Goal: Transaction & Acquisition: Purchase product/service

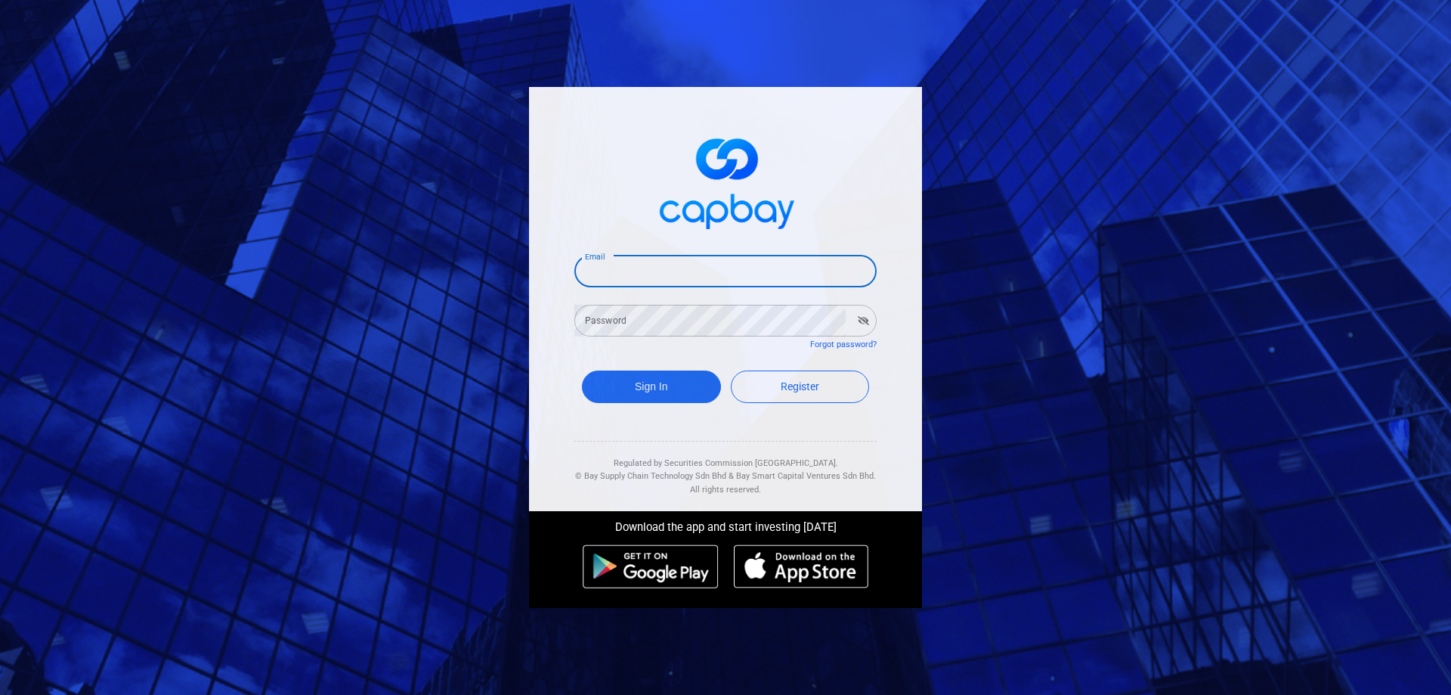
click at [703, 264] on input "Email" at bounding box center [726, 272] width 302 height 32
type input "lai.jian.wei@gmail.com"
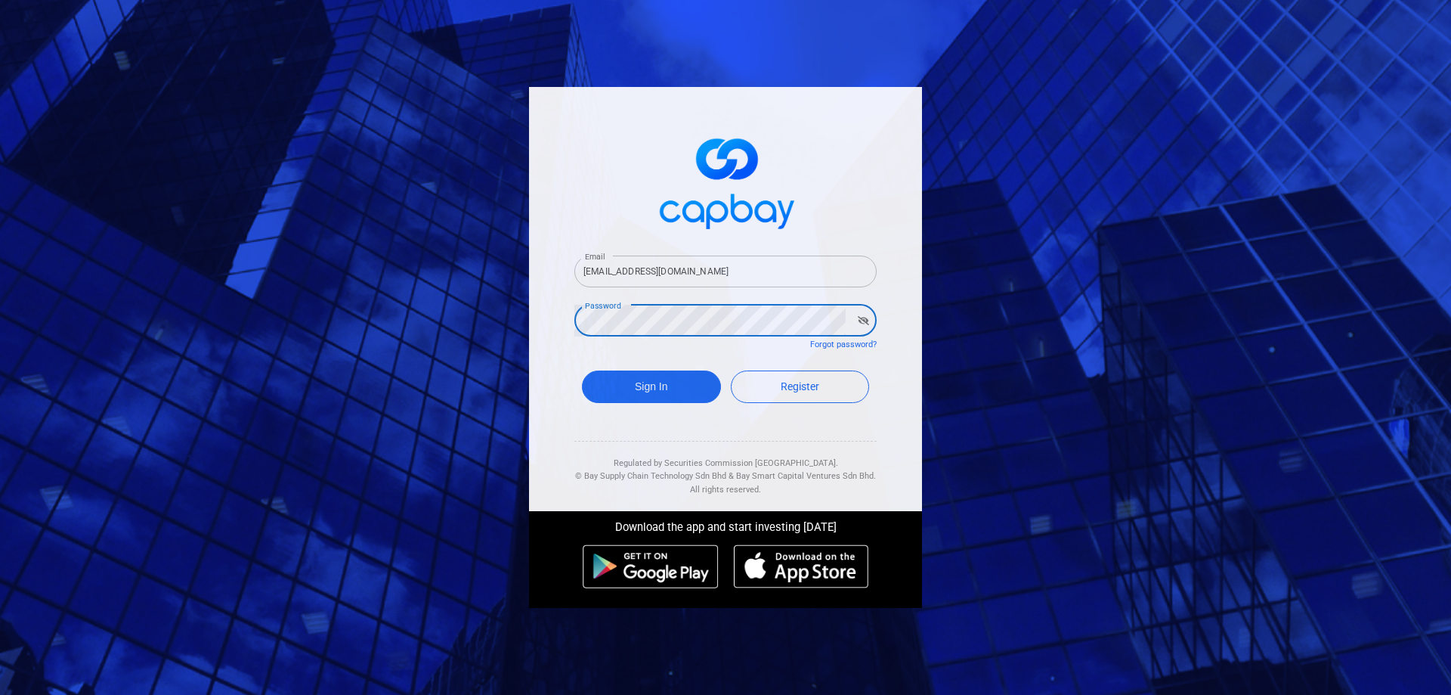
click at [860, 317] on icon "button" at bounding box center [863, 320] width 11 height 9
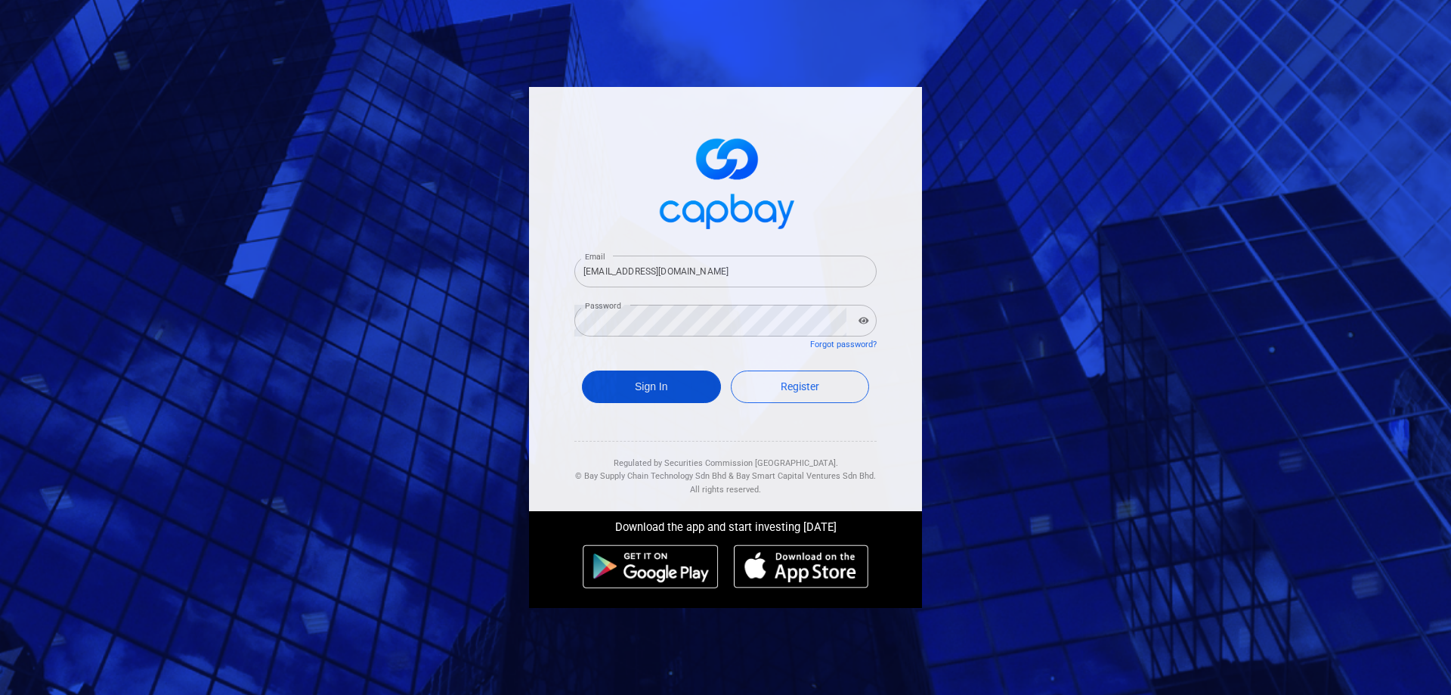
click at [636, 377] on button "Sign In" at bounding box center [651, 386] width 139 height 33
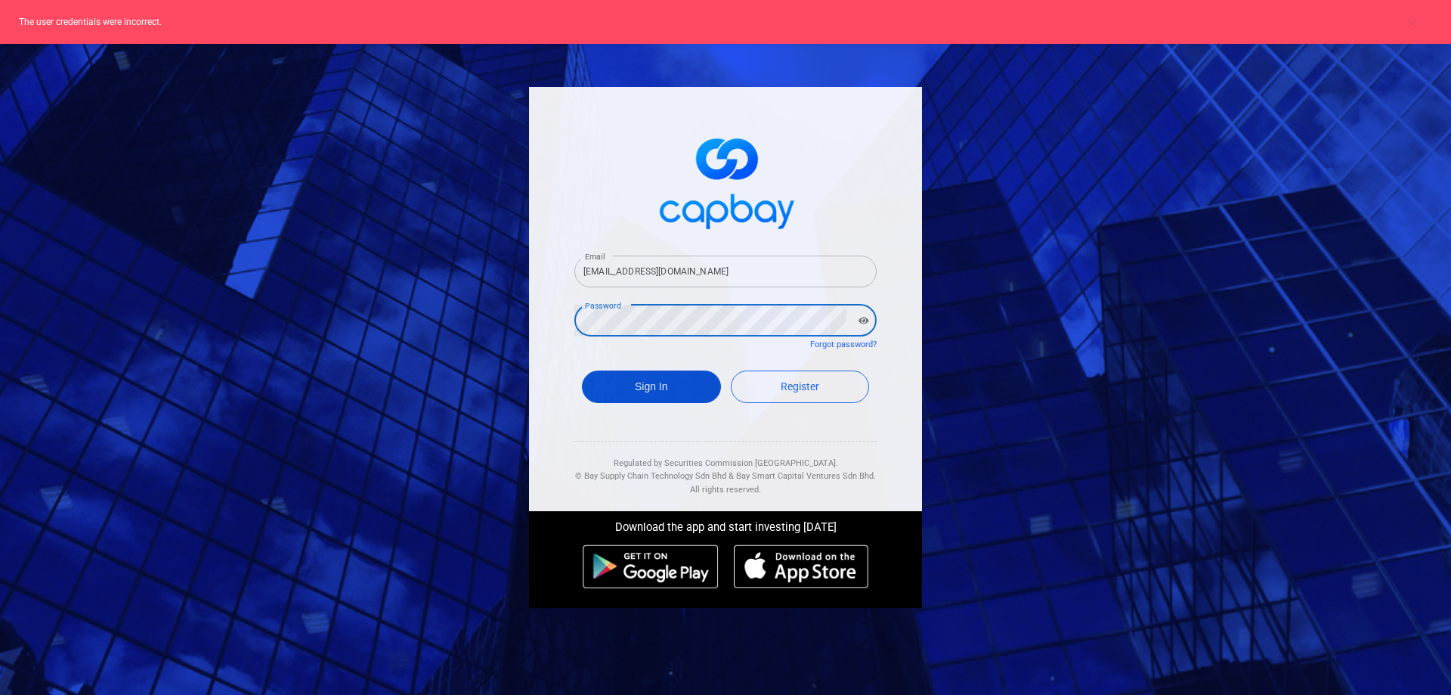
click at [664, 380] on button "Sign In" at bounding box center [651, 386] width 139 height 33
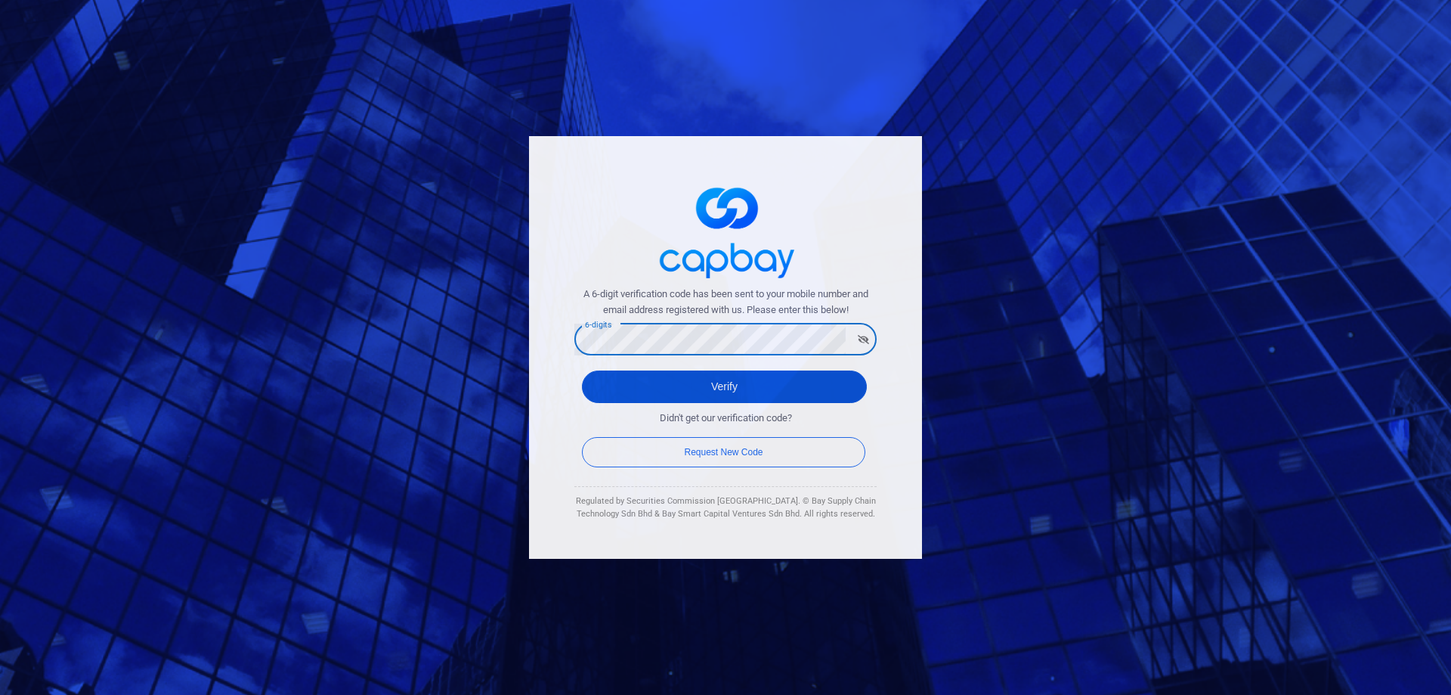
click at [739, 379] on button "Verify" at bounding box center [724, 386] width 285 height 33
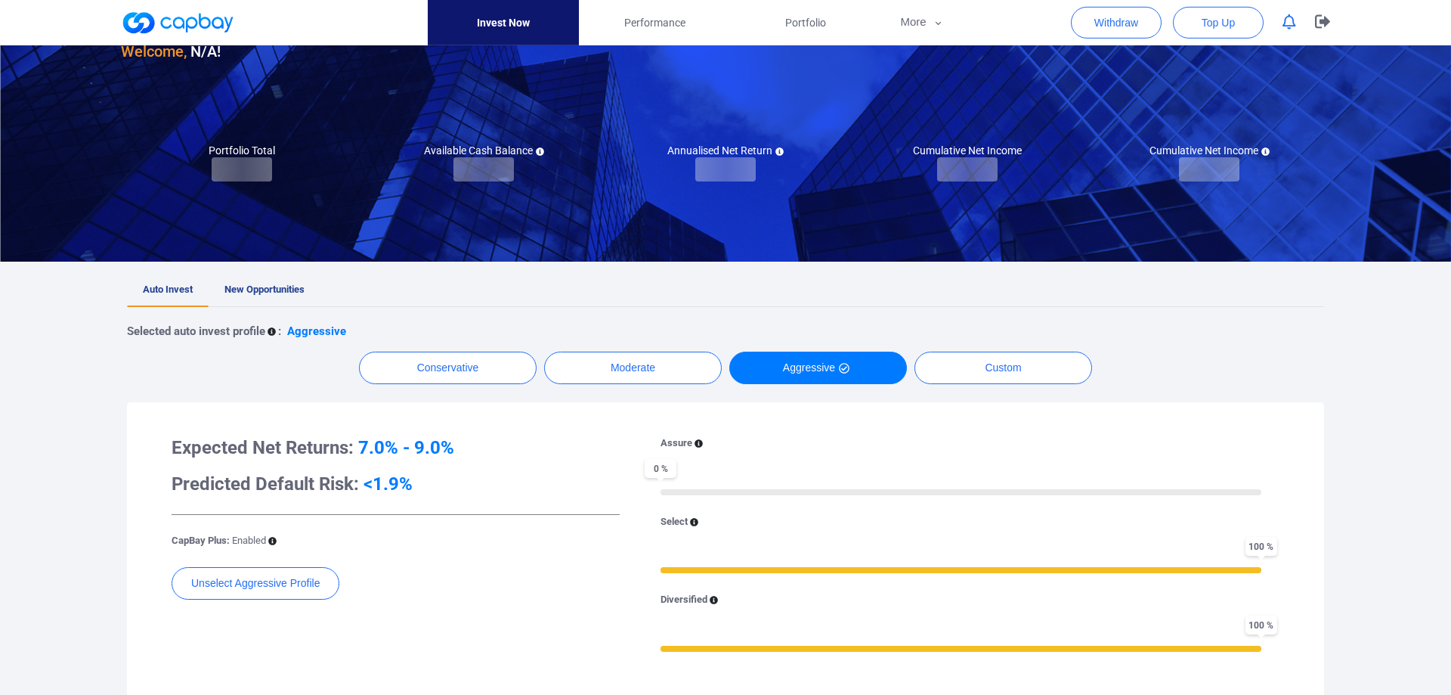
scroll to position [231, 0]
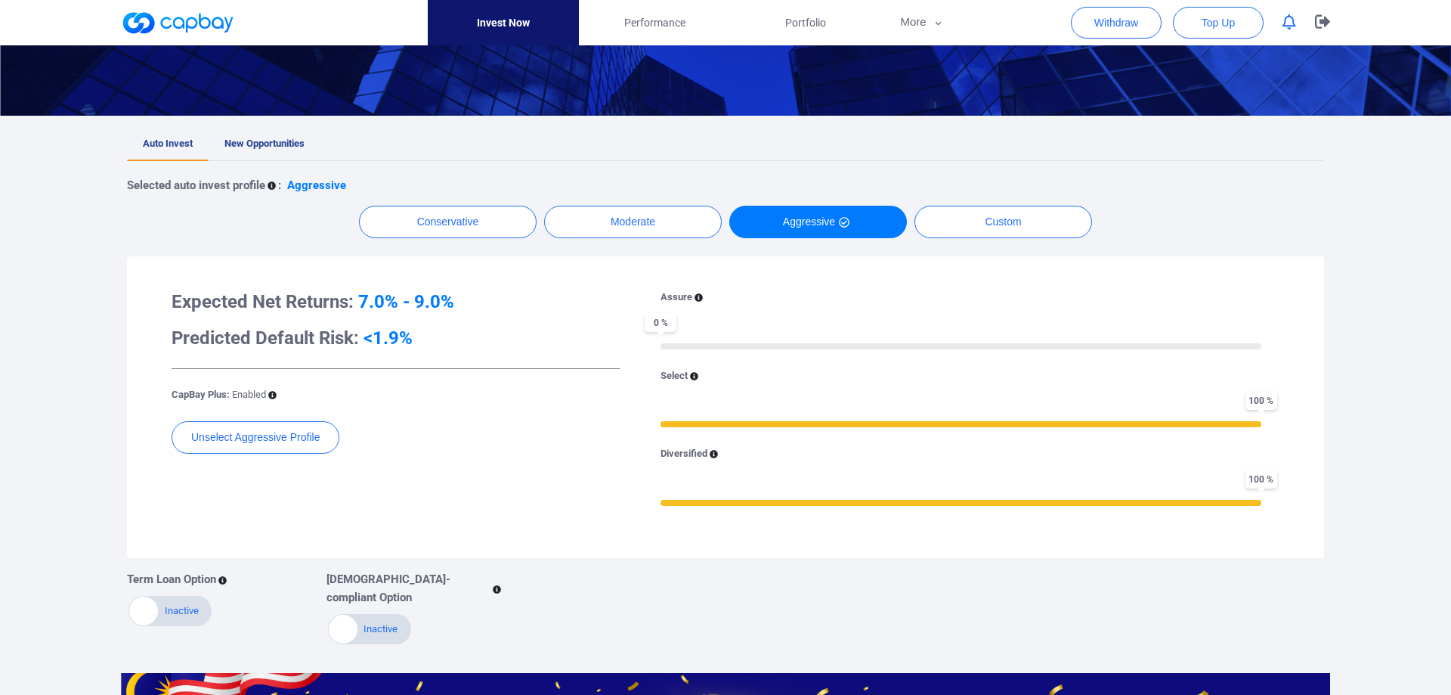
checkbox input "true"
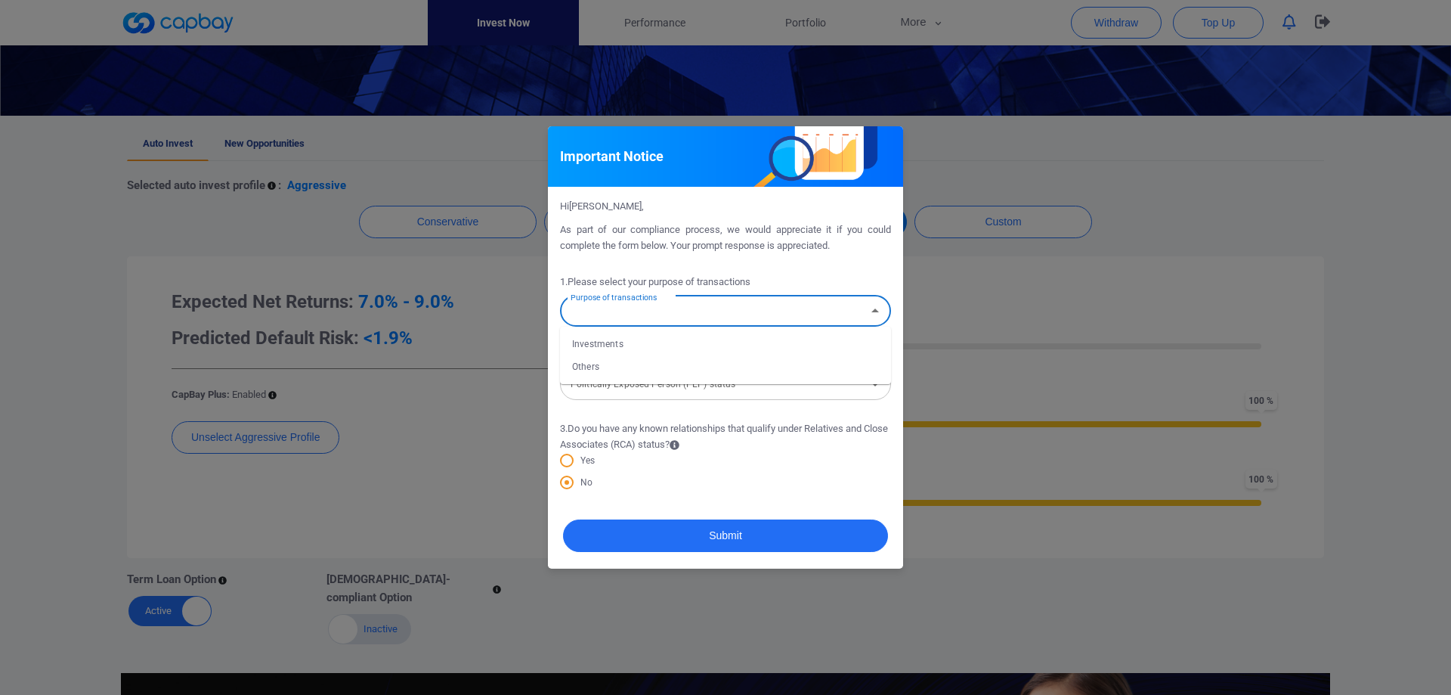
click at [736, 320] on input "Purpose of transactions" at bounding box center [713, 311] width 297 height 28
click at [627, 347] on li "Investments" at bounding box center [725, 344] width 331 height 23
type input "Investments"
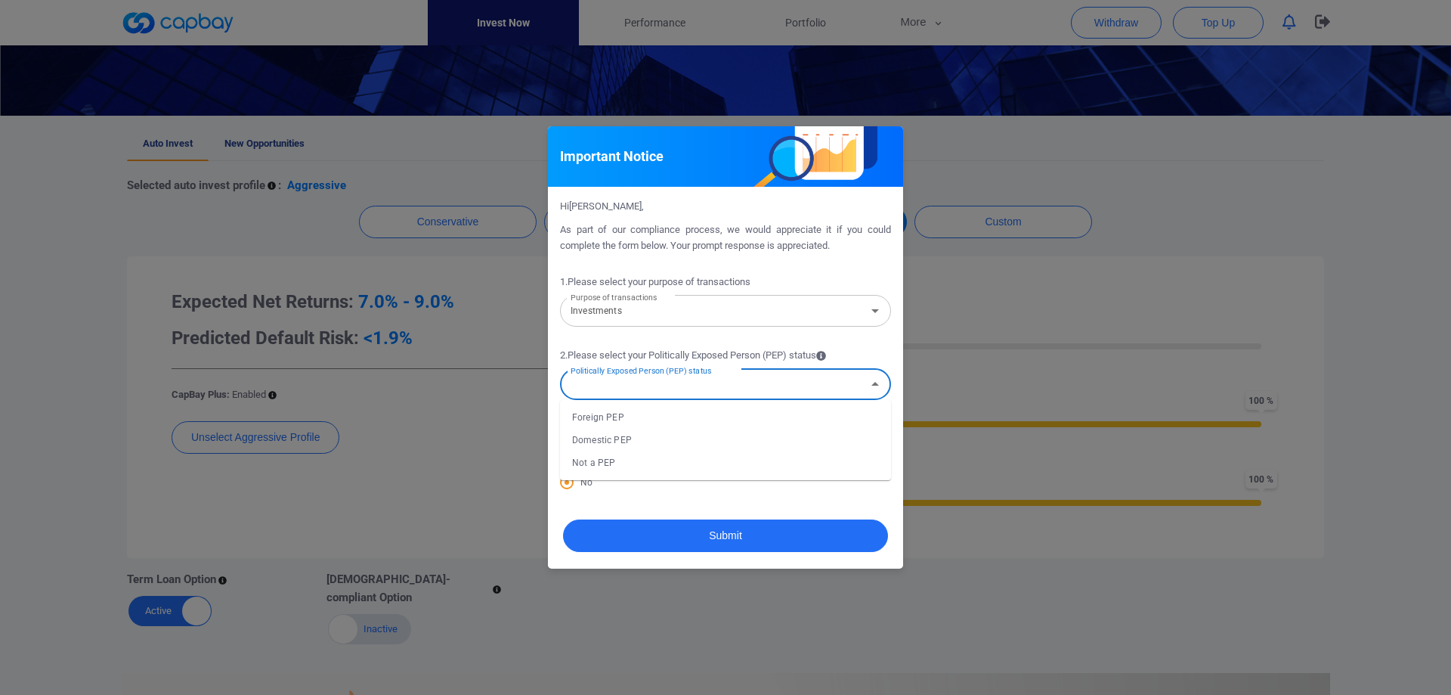
click at [656, 384] on input "Politically Exposed Person (PEP) status" at bounding box center [713, 384] width 297 height 28
click at [624, 457] on li "Not a PEP" at bounding box center [725, 462] width 331 height 23
type input "Not a PEP"
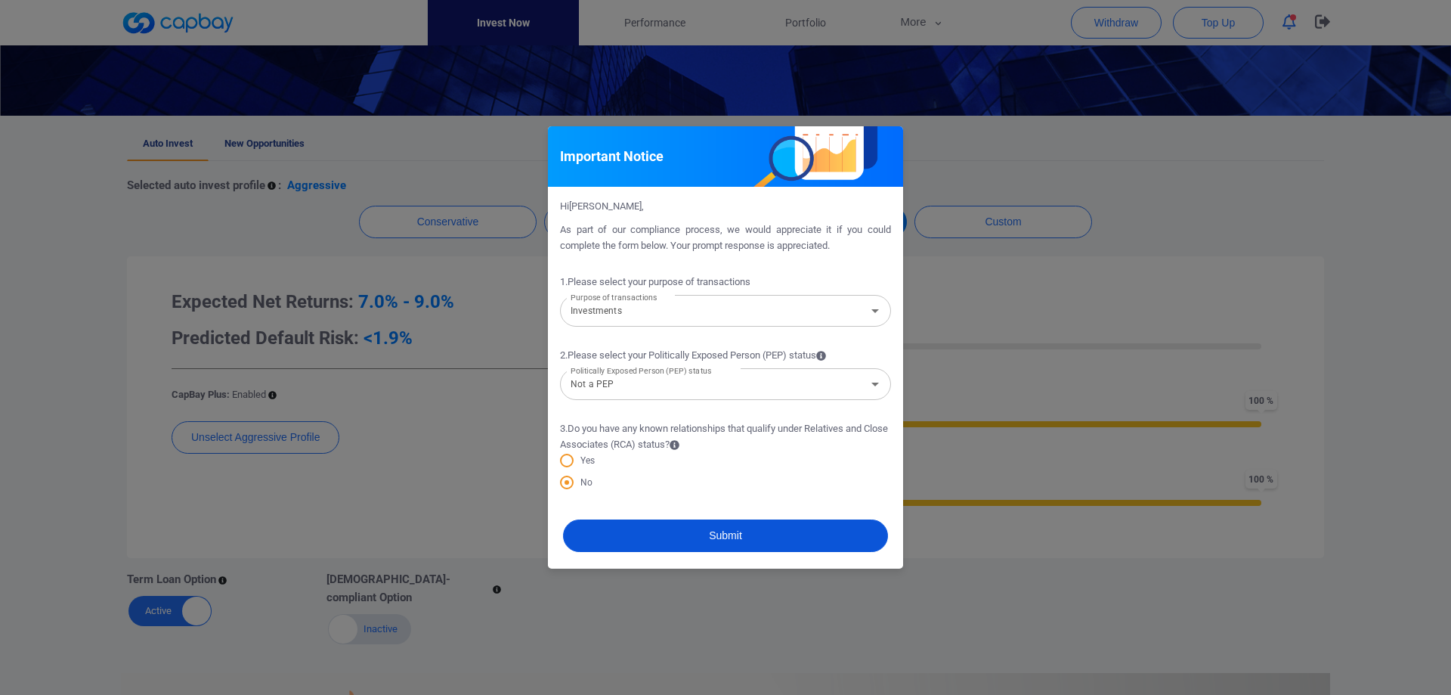
click at [736, 543] on button "Submit" at bounding box center [725, 535] width 325 height 33
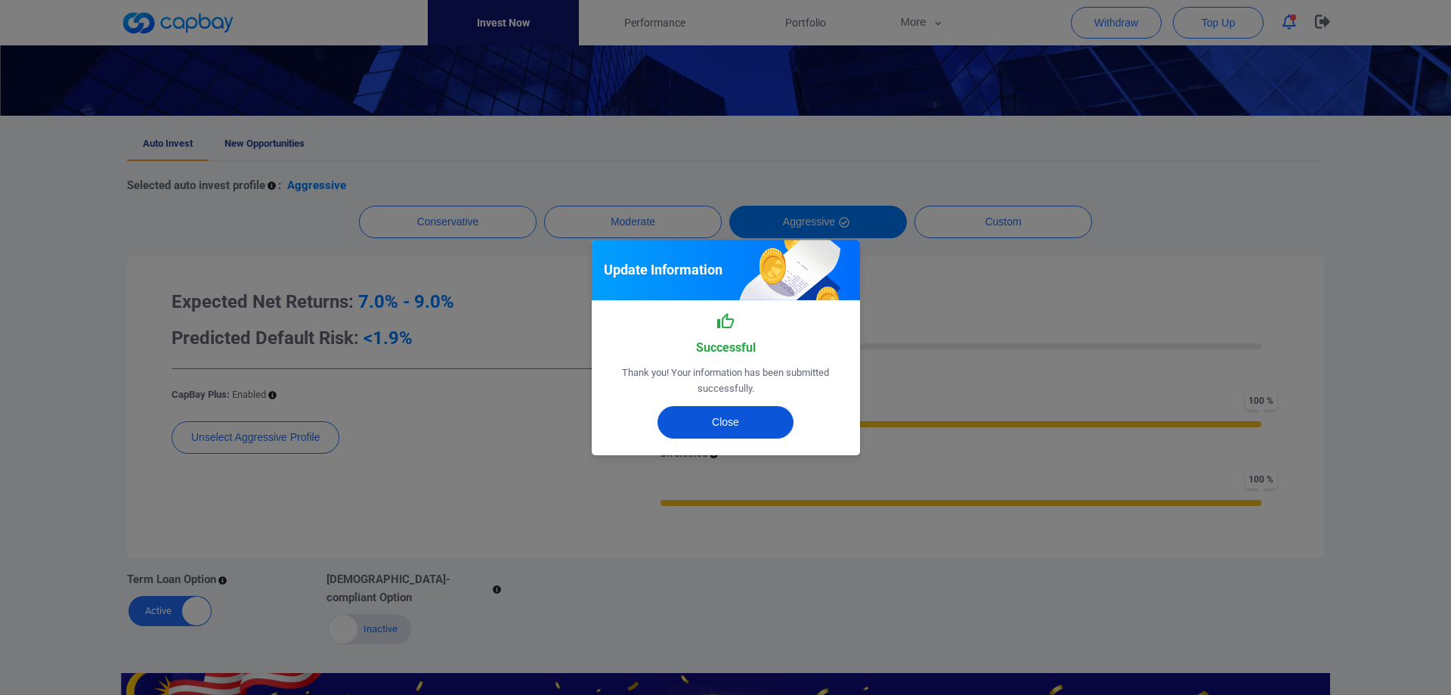
click at [756, 430] on button "Close" at bounding box center [726, 422] width 136 height 33
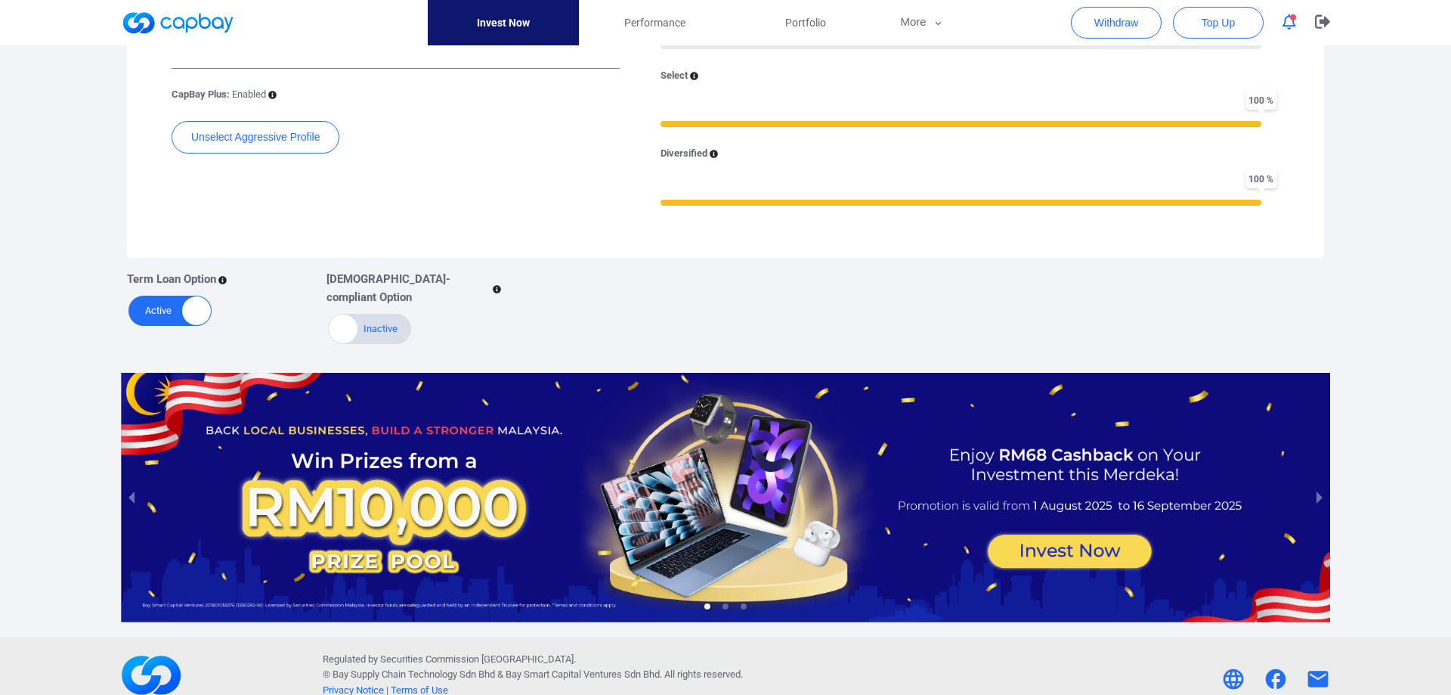
scroll to position [0, 0]
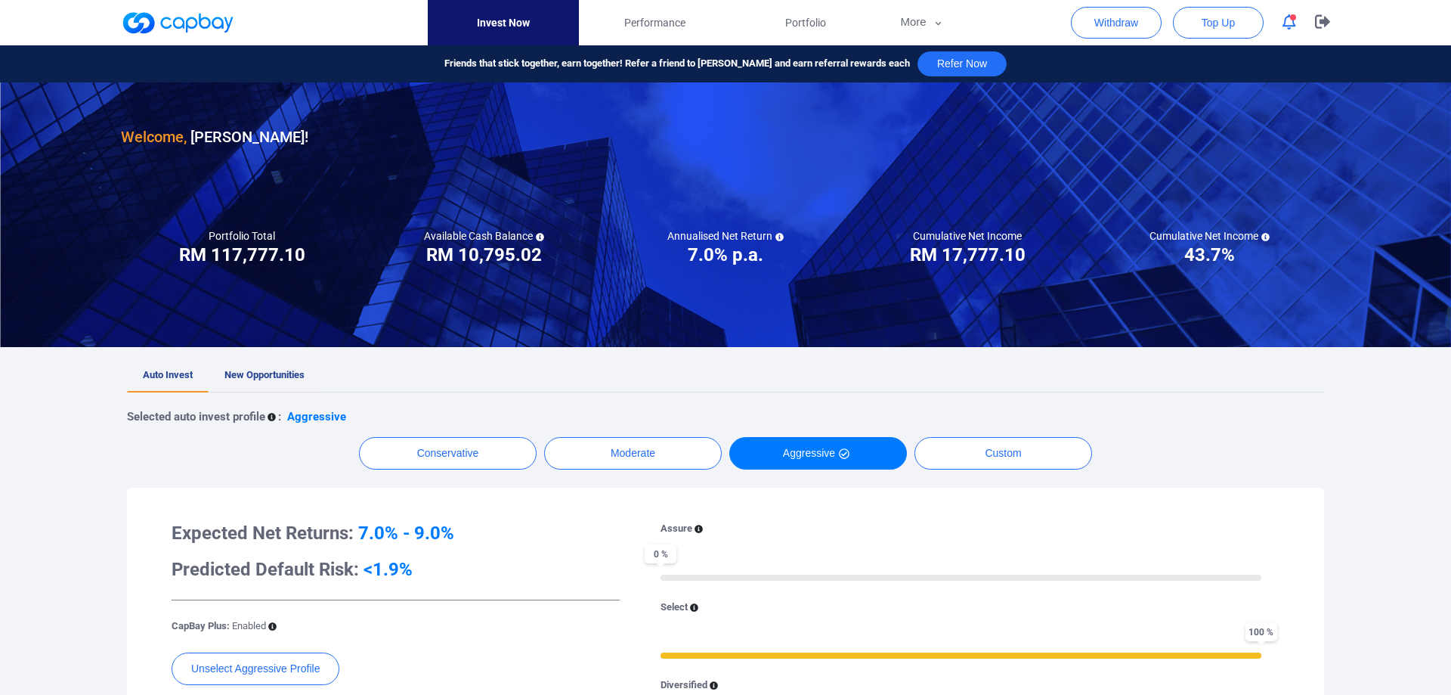
click at [258, 373] on span "New Opportunities" at bounding box center [265, 374] width 80 height 11
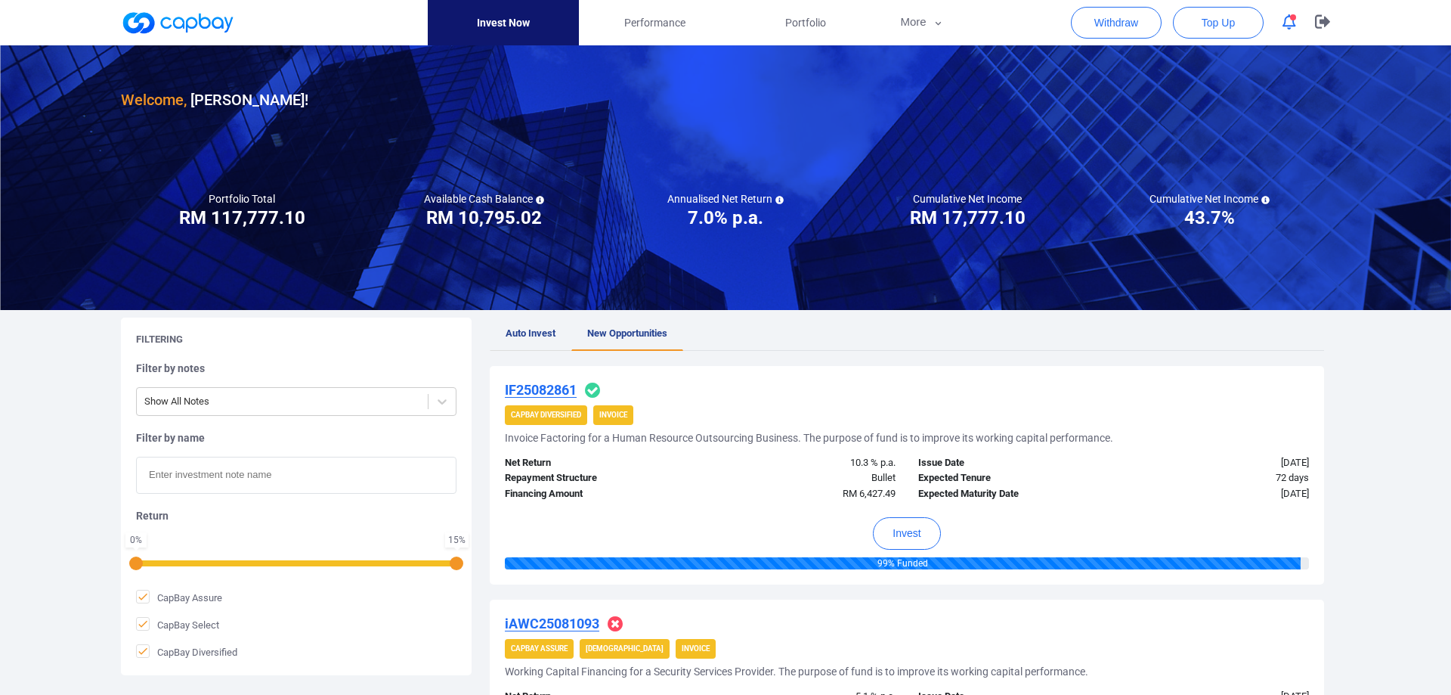
click at [521, 339] on span "Auto Invest" at bounding box center [531, 332] width 50 height 11
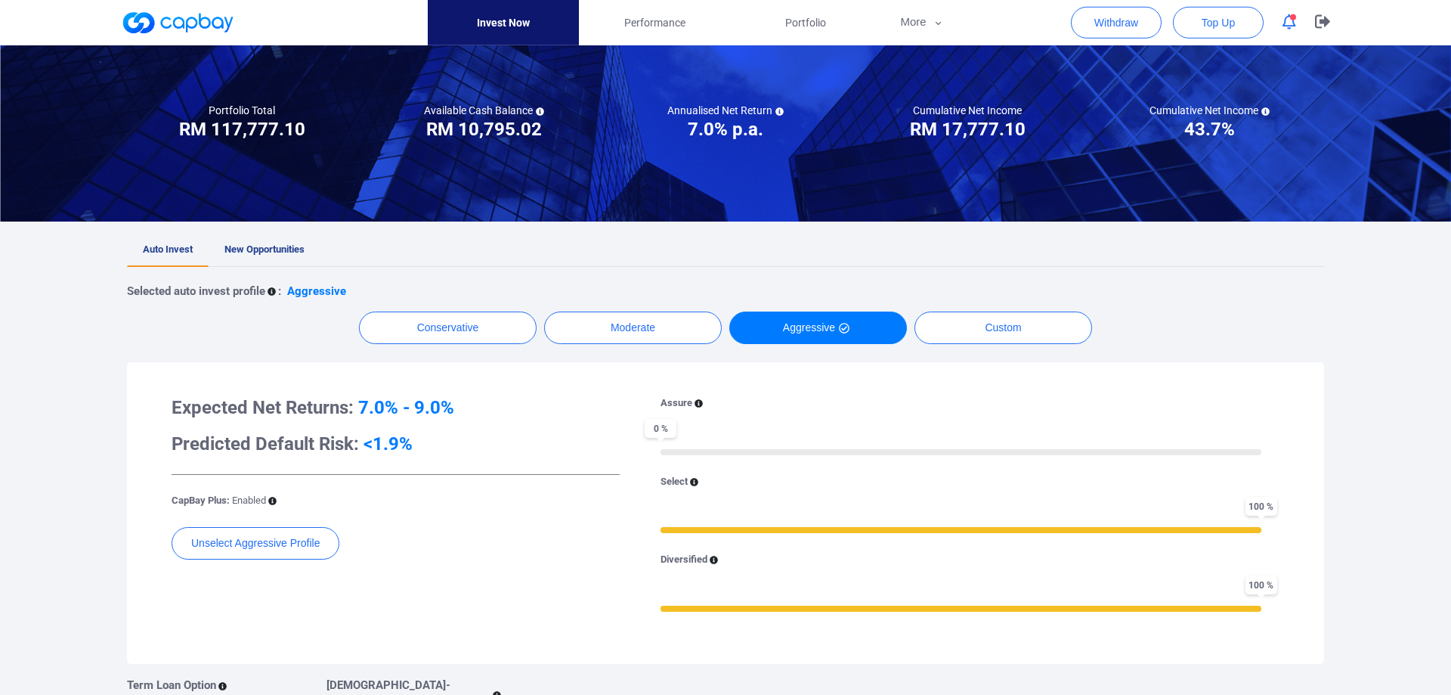
scroll to position [69, 0]
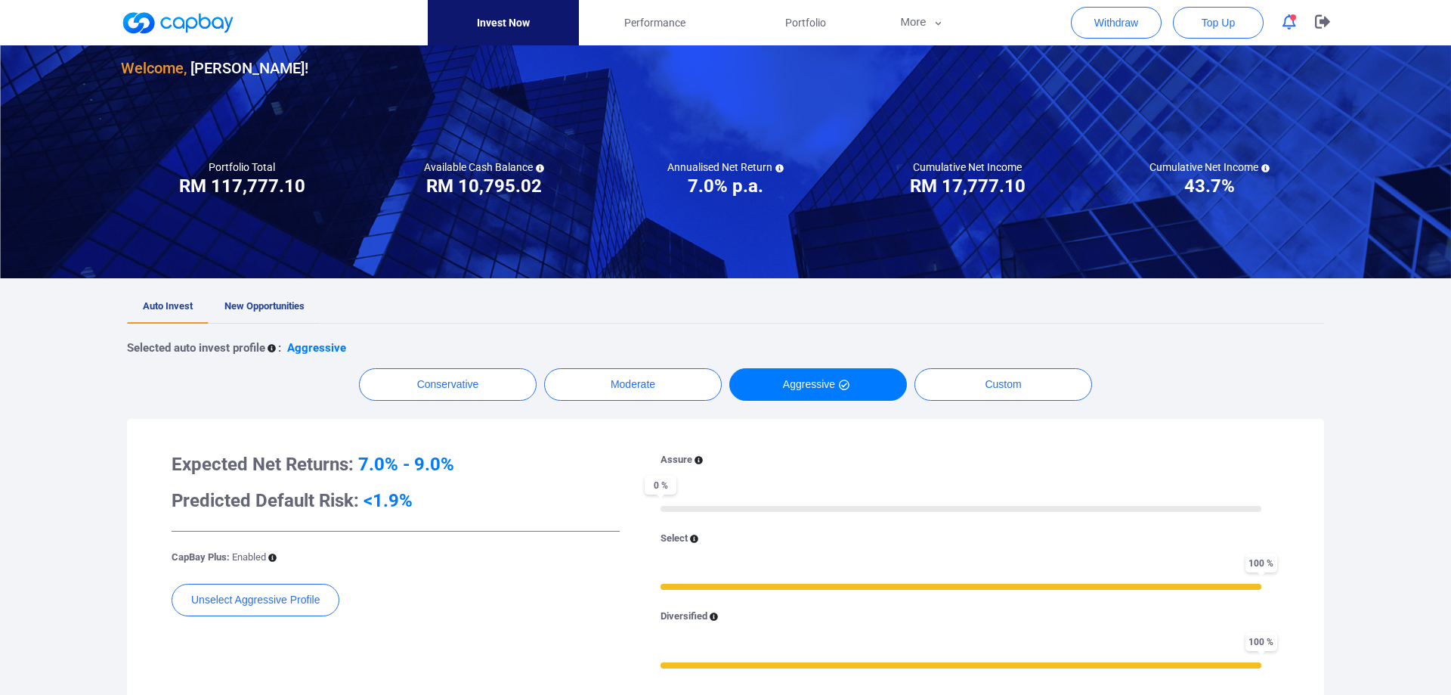
click at [262, 305] on span "New Opportunities" at bounding box center [265, 305] width 80 height 11
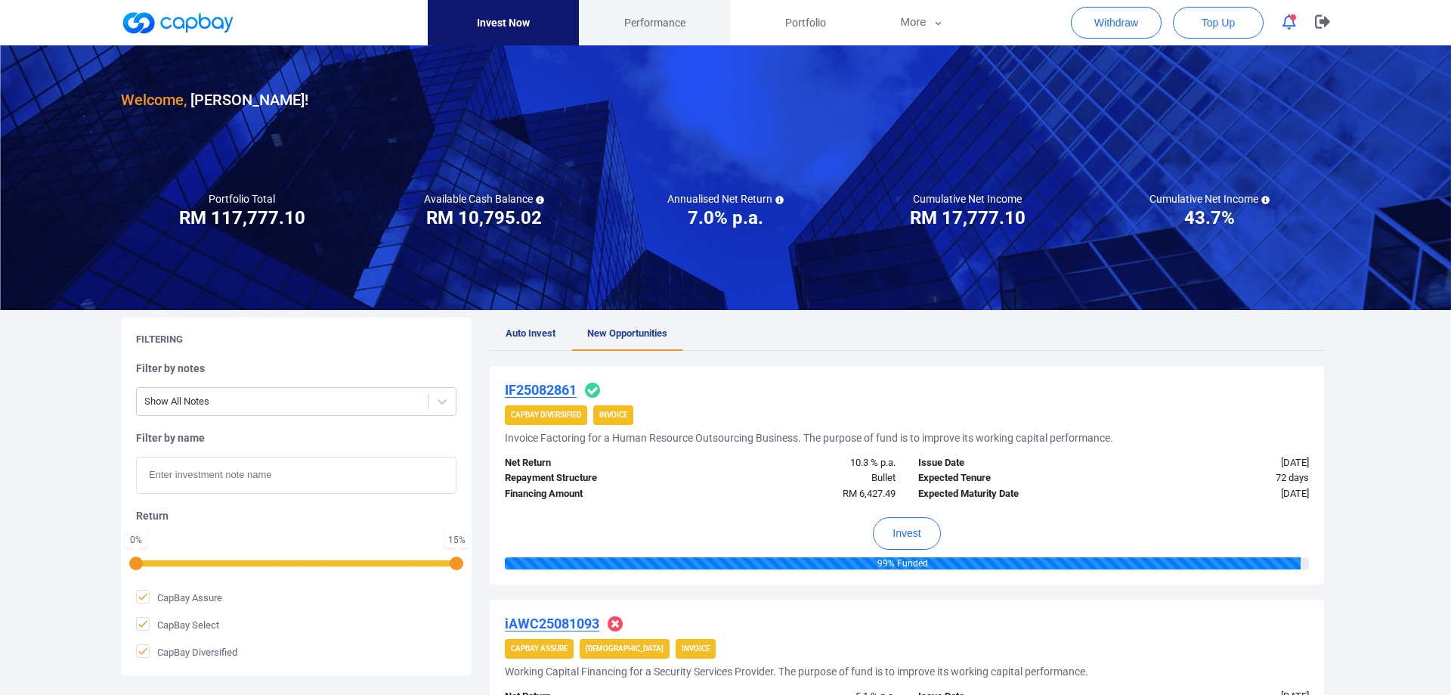
click at [640, 30] on span "Performance" at bounding box center [654, 22] width 61 height 17
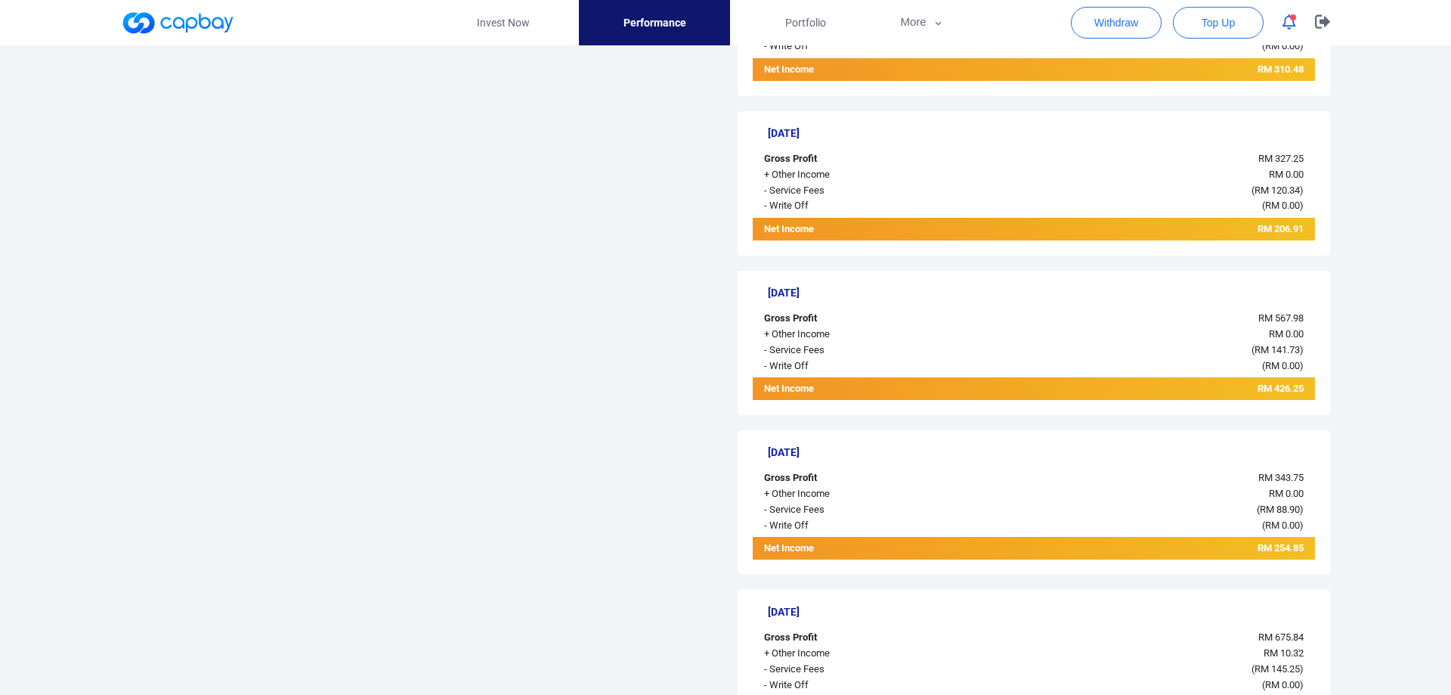
scroll to position [1473, 0]
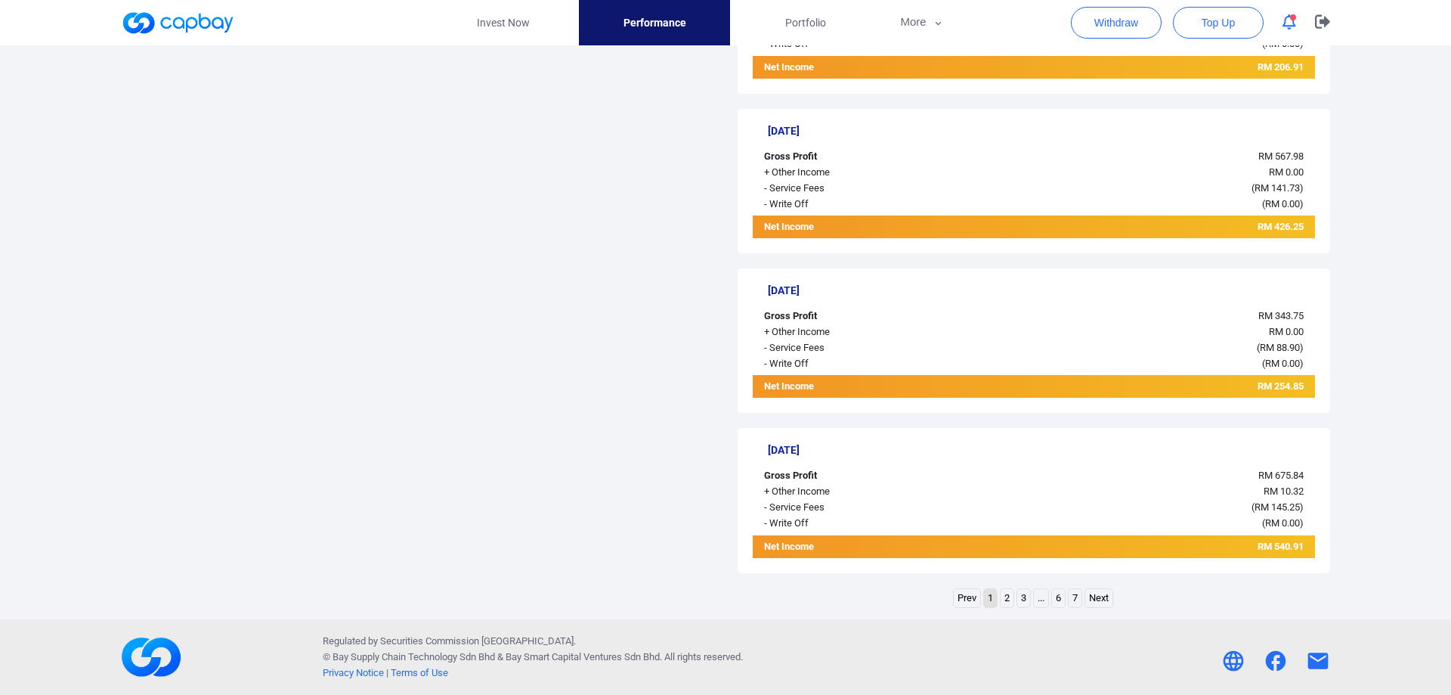
click at [1005, 592] on link "2" at bounding box center [1007, 598] width 13 height 19
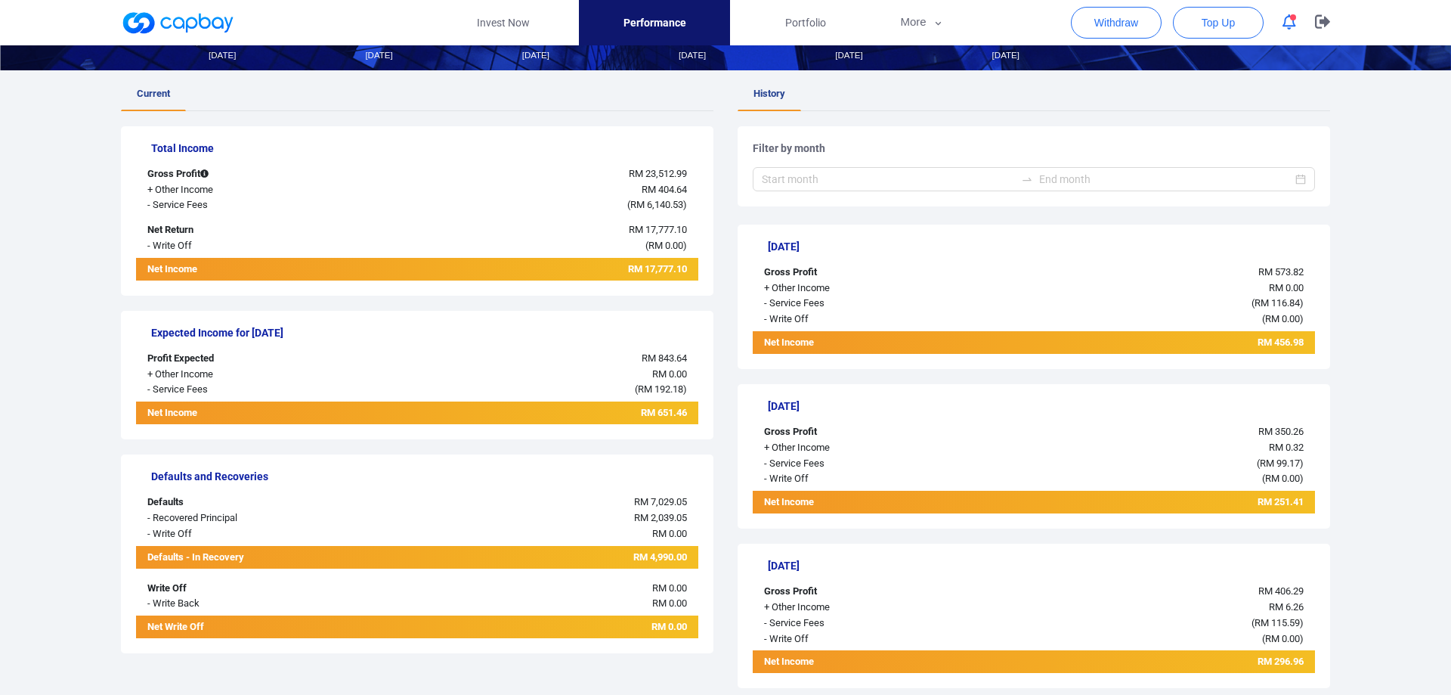
scroll to position [0, 0]
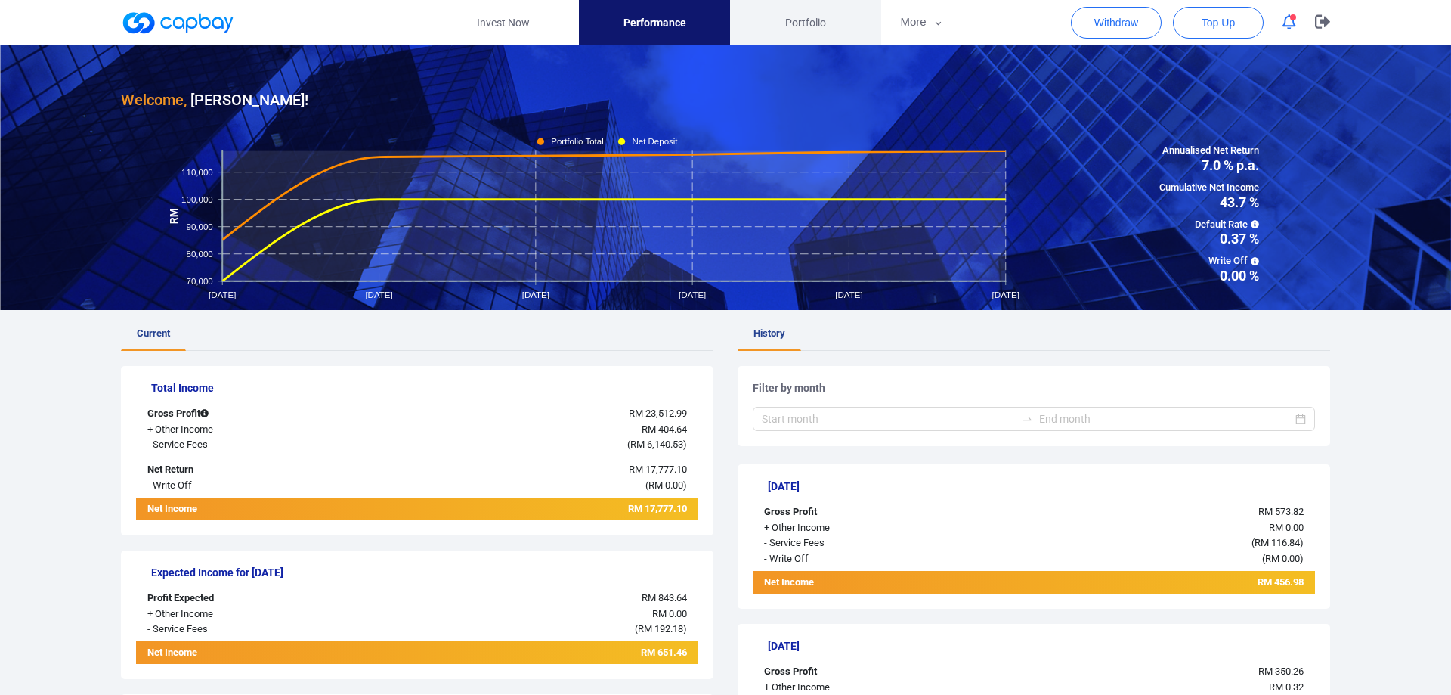
click at [810, 26] on span "Portfolio" at bounding box center [805, 22] width 41 height 17
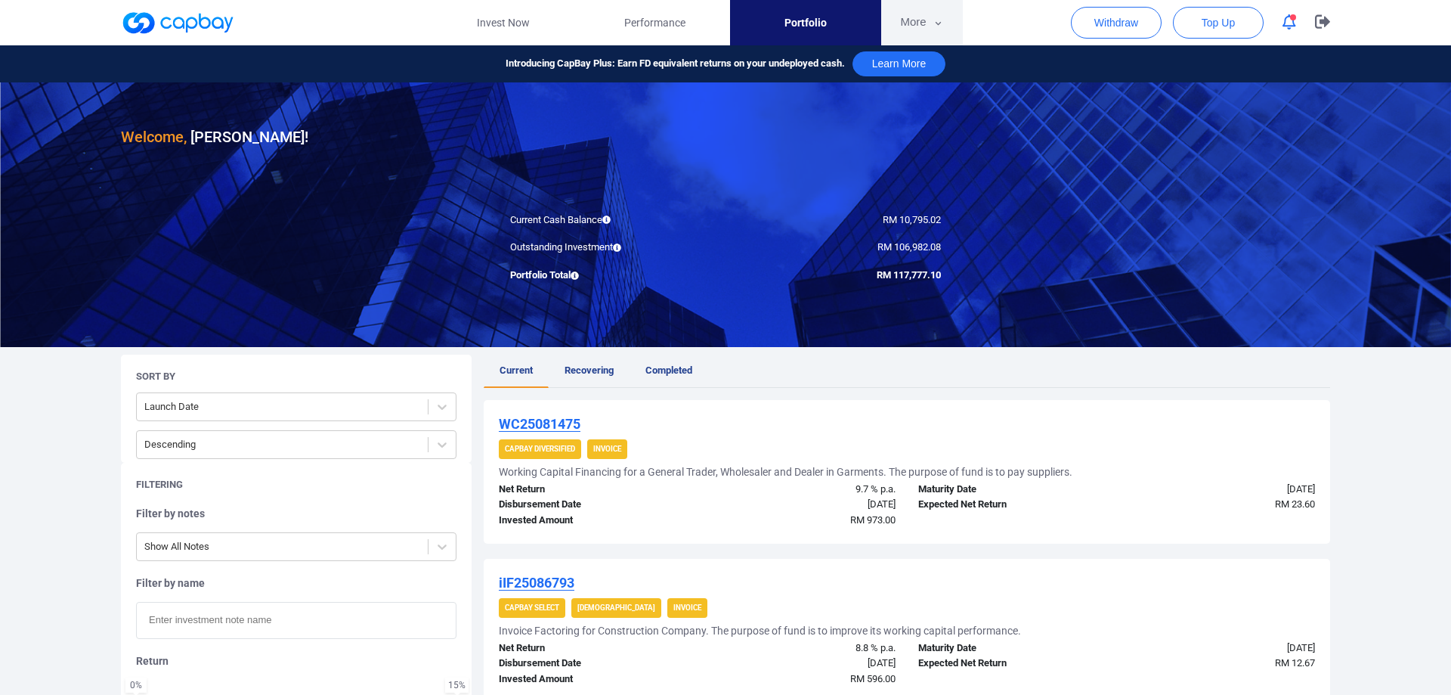
click at [922, 20] on button "More" at bounding box center [921, 22] width 81 height 45
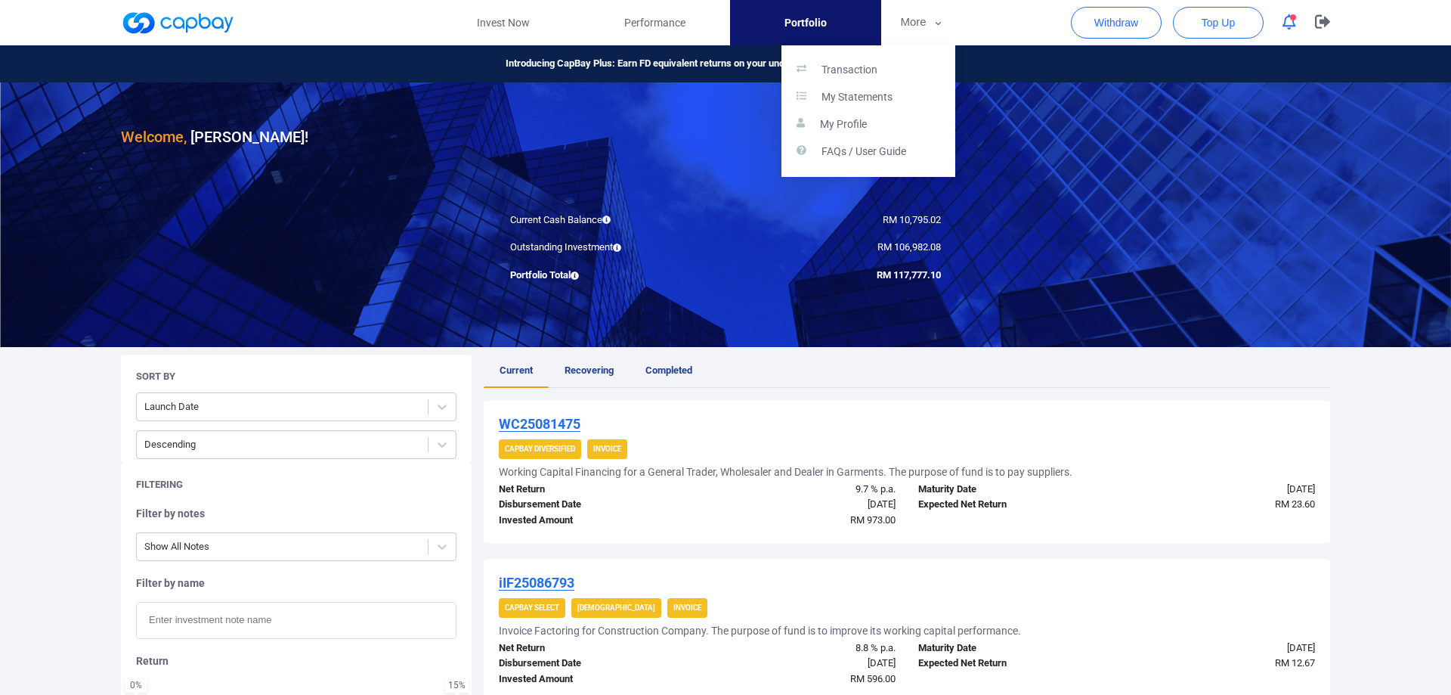
click at [585, 141] on button "button" at bounding box center [725, 347] width 1451 height 695
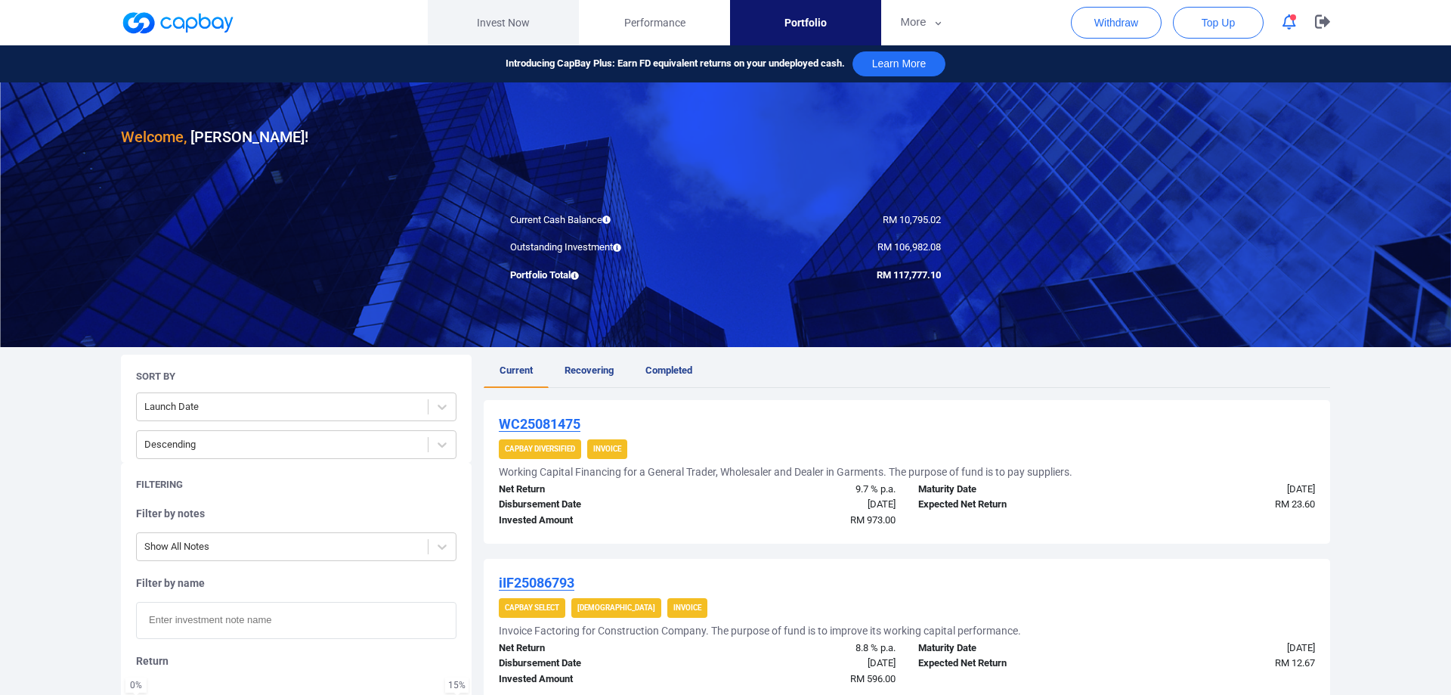
click at [509, 23] on link "Invest Now" at bounding box center [503, 22] width 151 height 45
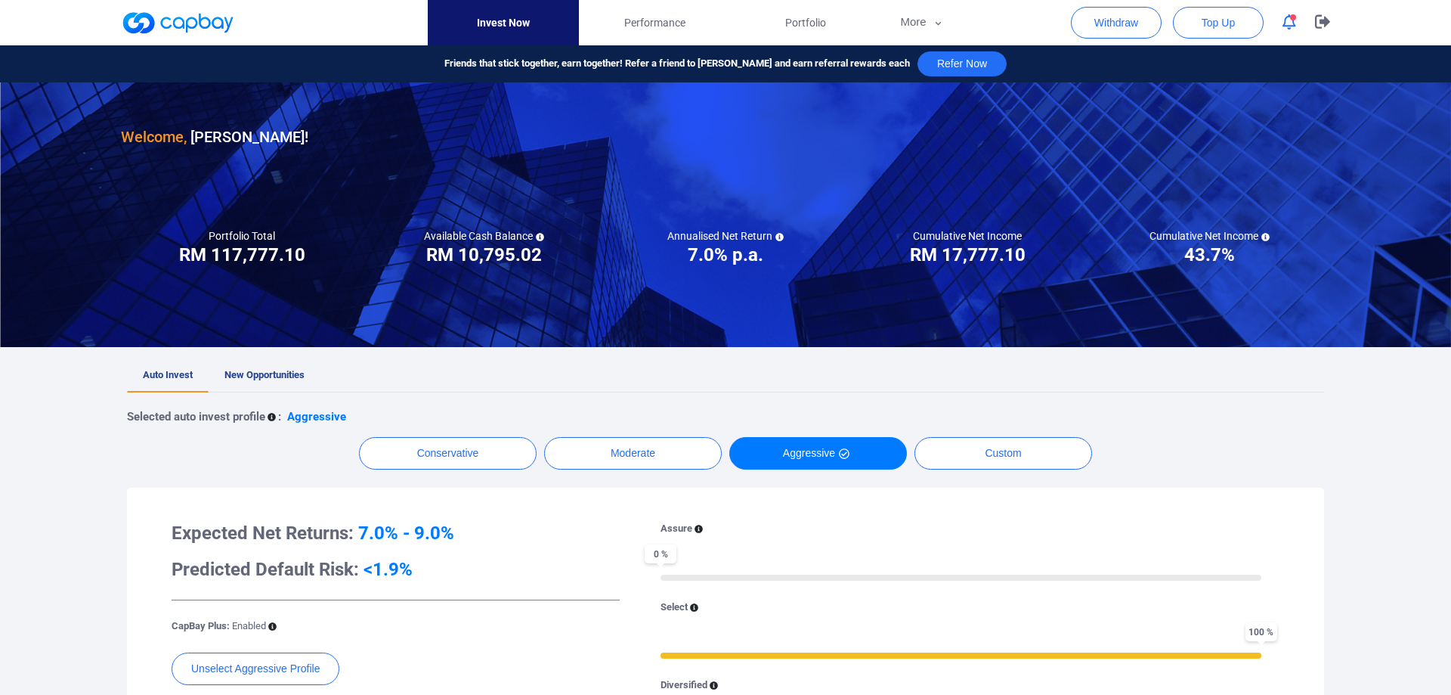
scroll to position [531, 0]
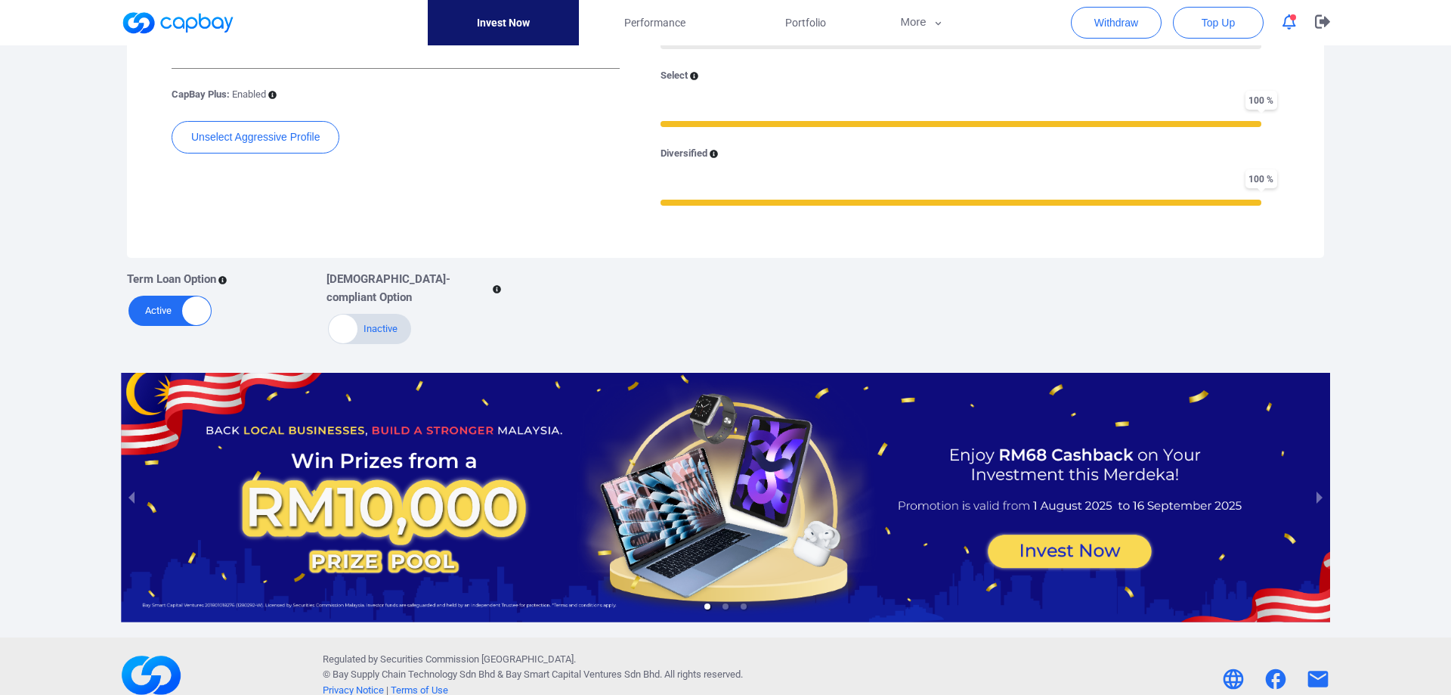
click at [1016, 493] on div at bounding box center [726, 497] width 1210 height 249
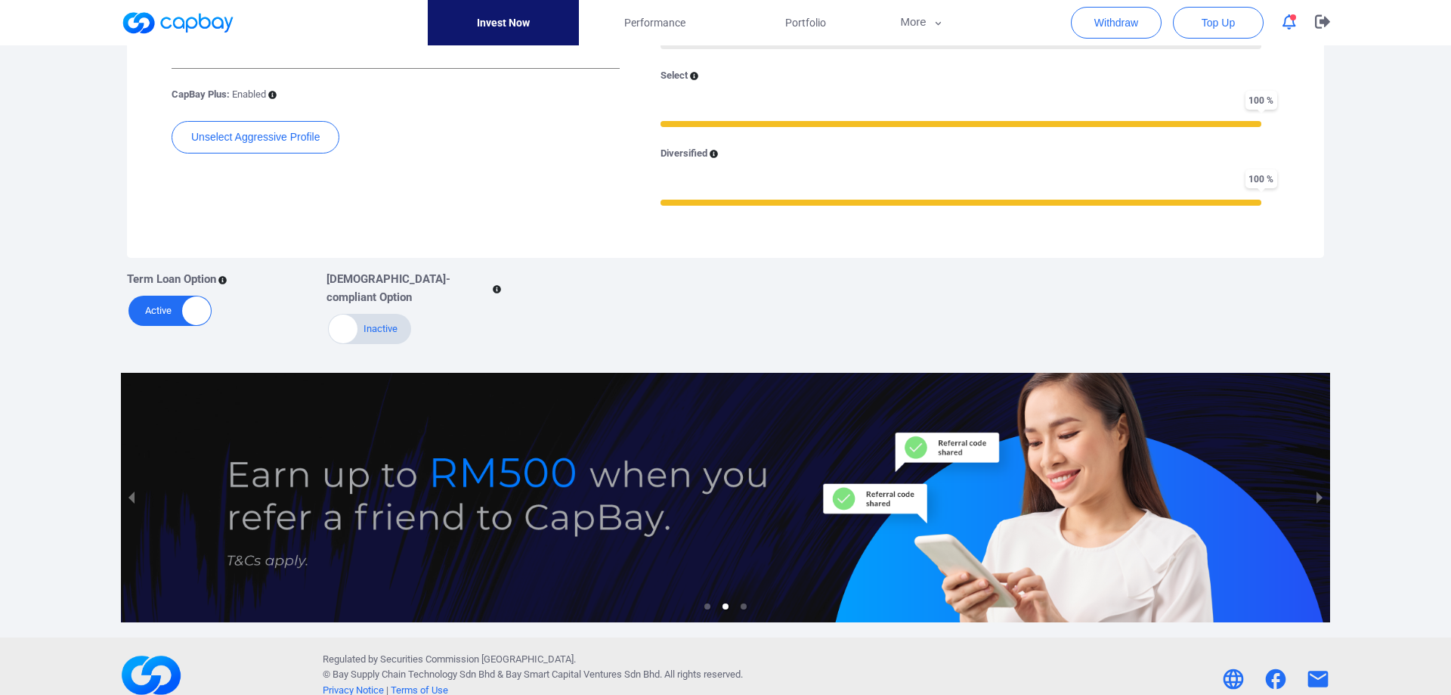
scroll to position [146, 0]
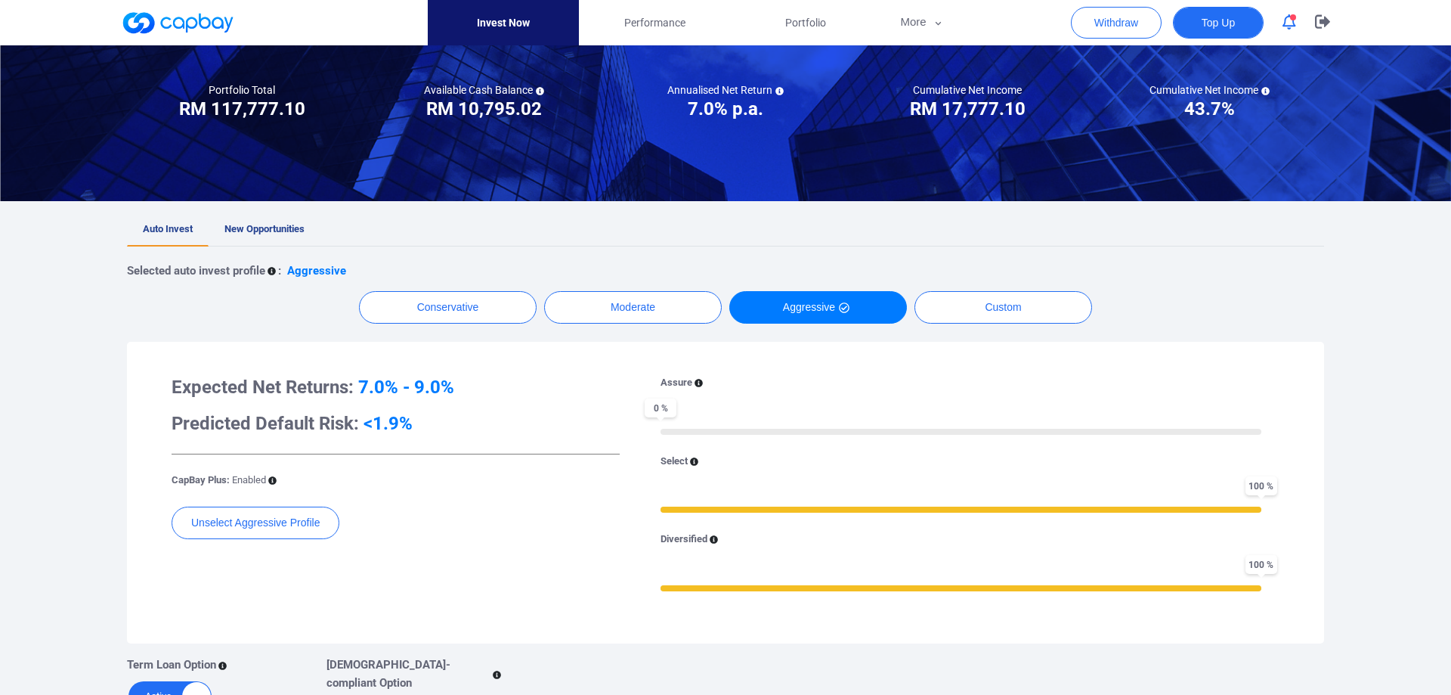
click at [1208, 29] on span "Top Up" at bounding box center [1218, 22] width 33 height 15
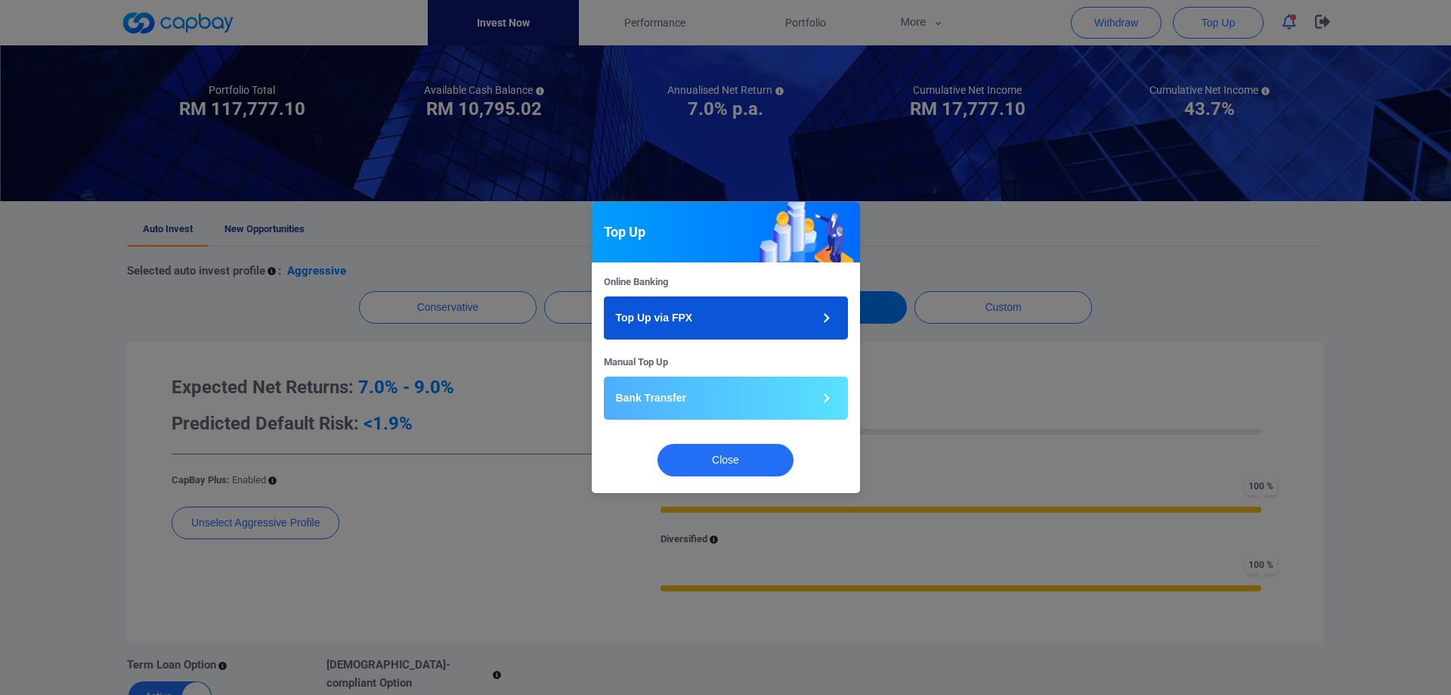
click at [736, 331] on button "Top Up via FPX" at bounding box center [726, 317] width 244 height 43
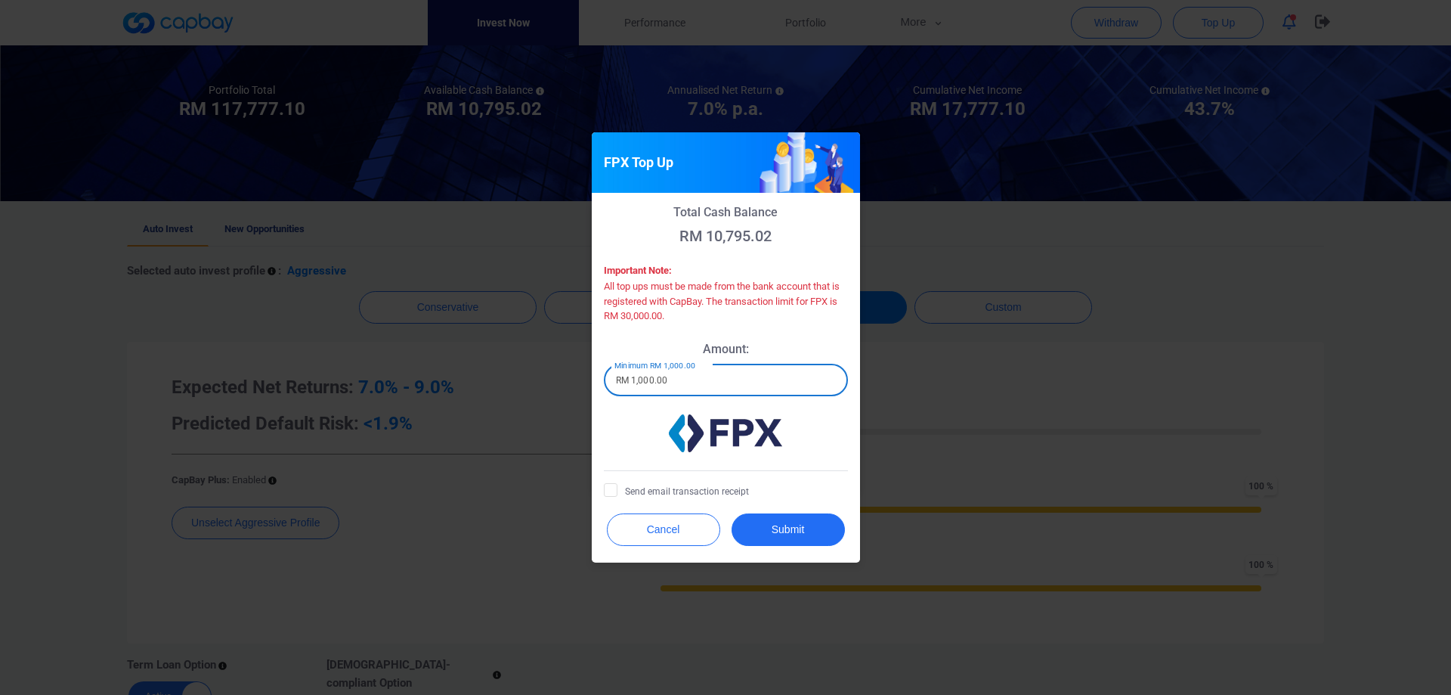
drag, startPoint x: 766, startPoint y: 390, endPoint x: 588, endPoint y: 361, distance: 180.0
click at [604, 364] on input "RM 1,000.00" at bounding box center [726, 380] width 244 height 32
type input "RM 20,000"
click at [715, 494] on span "Send email transaction receipt" at bounding box center [676, 490] width 145 height 15
click at [0, 0] on input "Send email transaction receipt" at bounding box center [0, 0] width 0 height 0
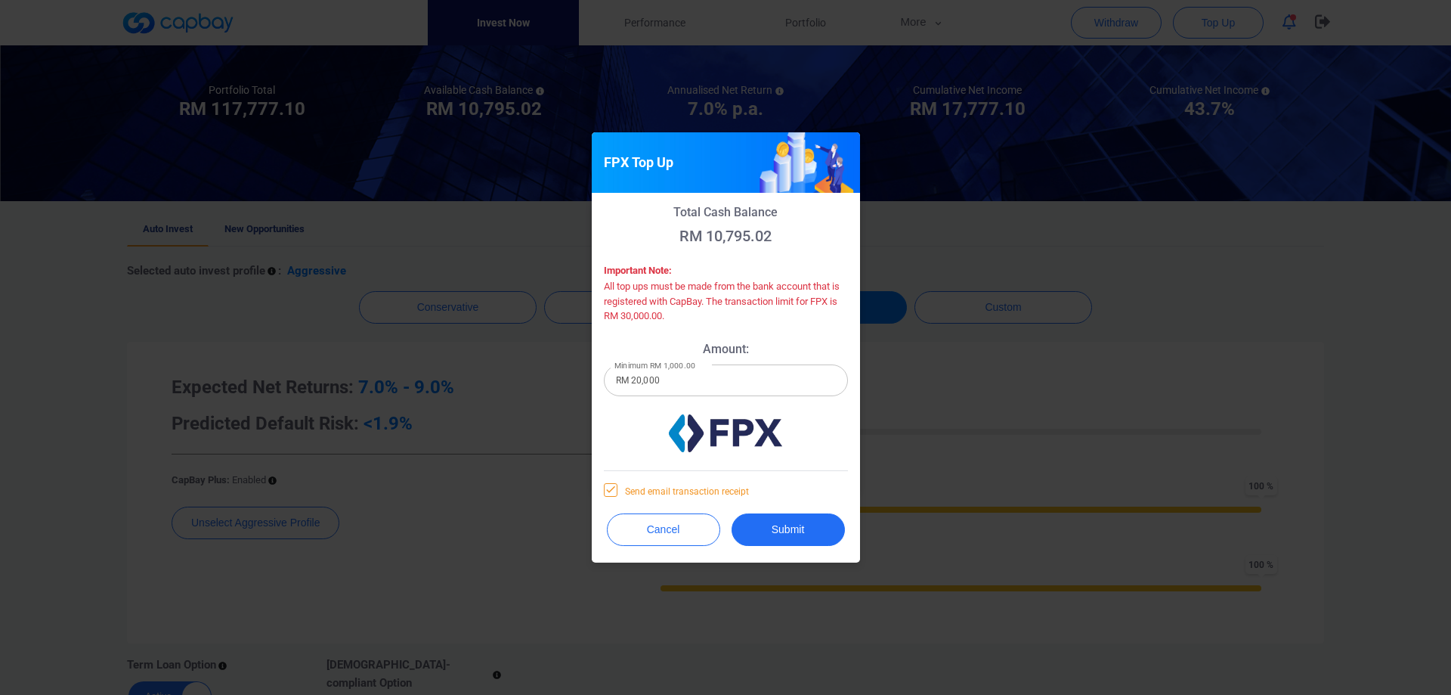
click at [683, 490] on span "Send email transaction receipt" at bounding box center [676, 490] width 145 height 15
click at [0, 0] on input "Send email transaction receipt" at bounding box center [0, 0] width 0 height 0
click at [798, 528] on button "Submit" at bounding box center [788, 529] width 113 height 33
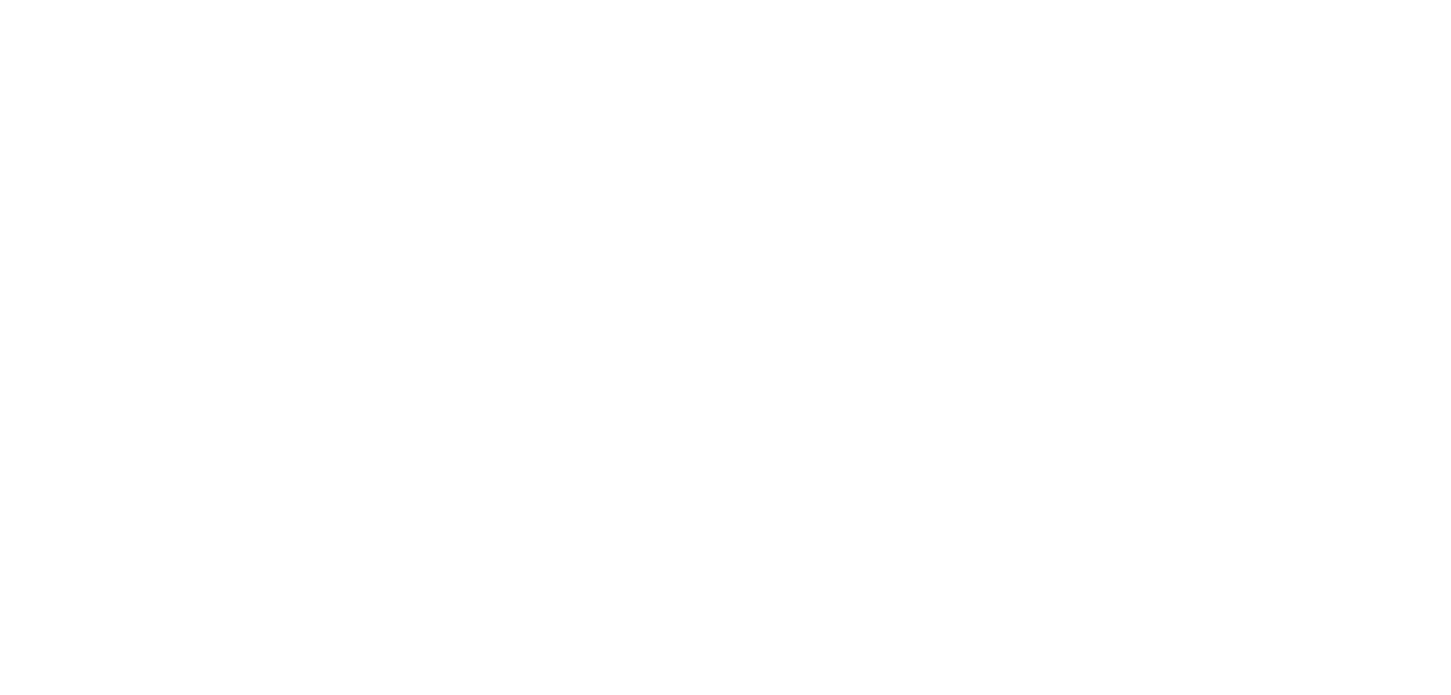
checkbox input "true"
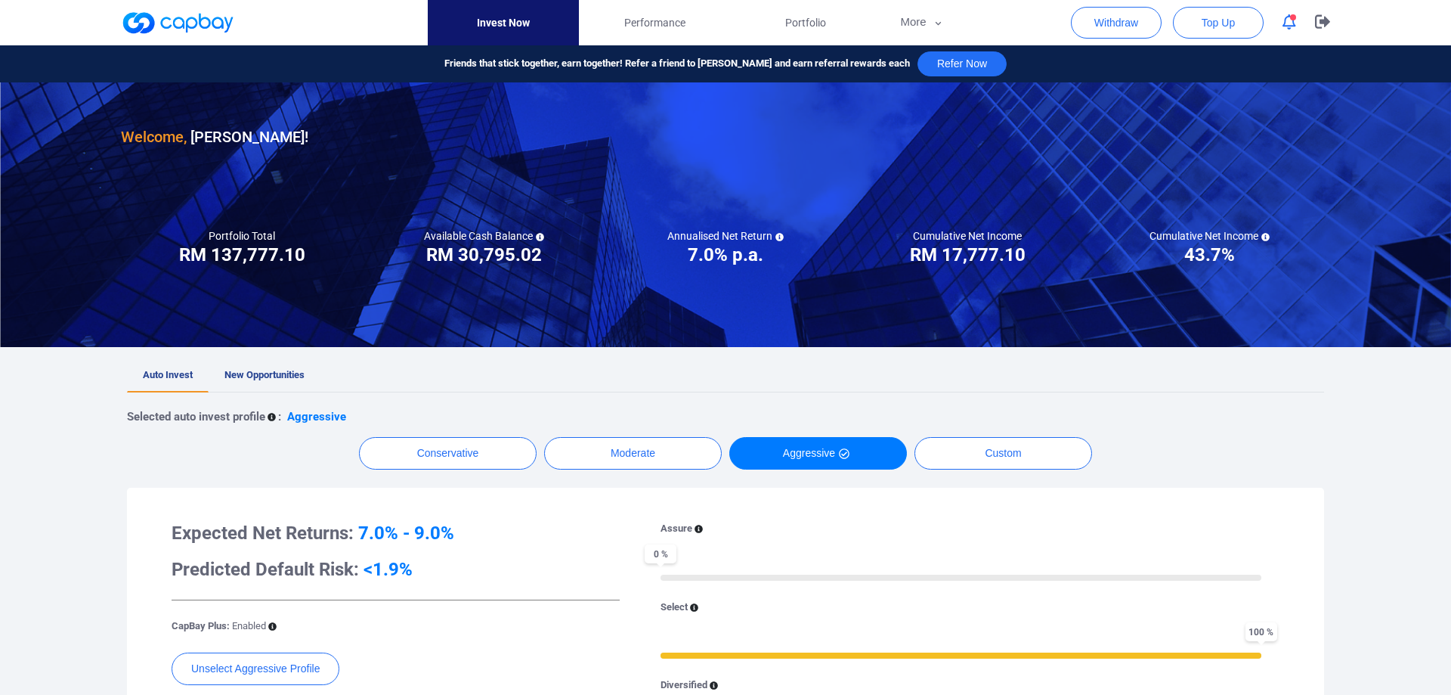
click at [1286, 19] on icon "button" at bounding box center [1290, 22] width 14 height 16
click at [1188, 459] on div "Conservative Moderate Aggressive Custom" at bounding box center [725, 453] width 1197 height 33
click at [270, 382] on link "New Opportunities" at bounding box center [265, 375] width 112 height 33
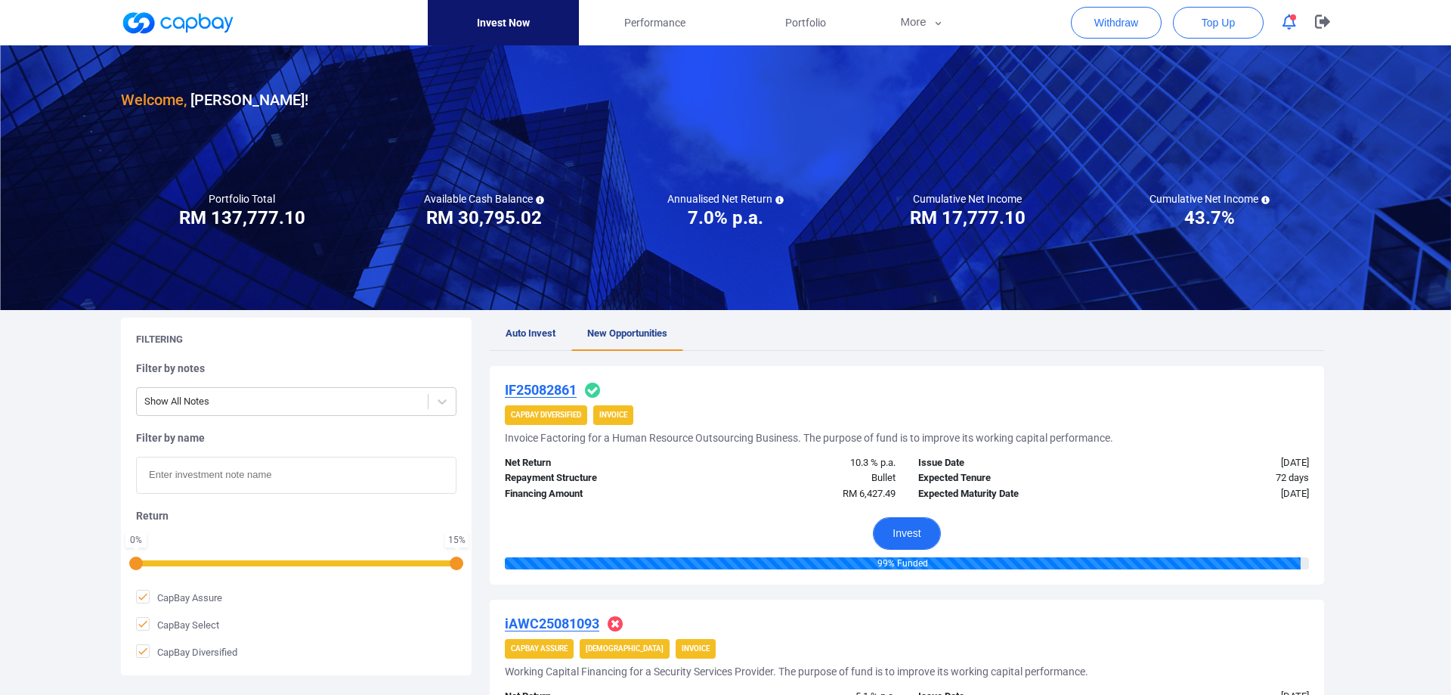
click at [918, 535] on button "Invest" at bounding box center [906, 533] width 67 height 33
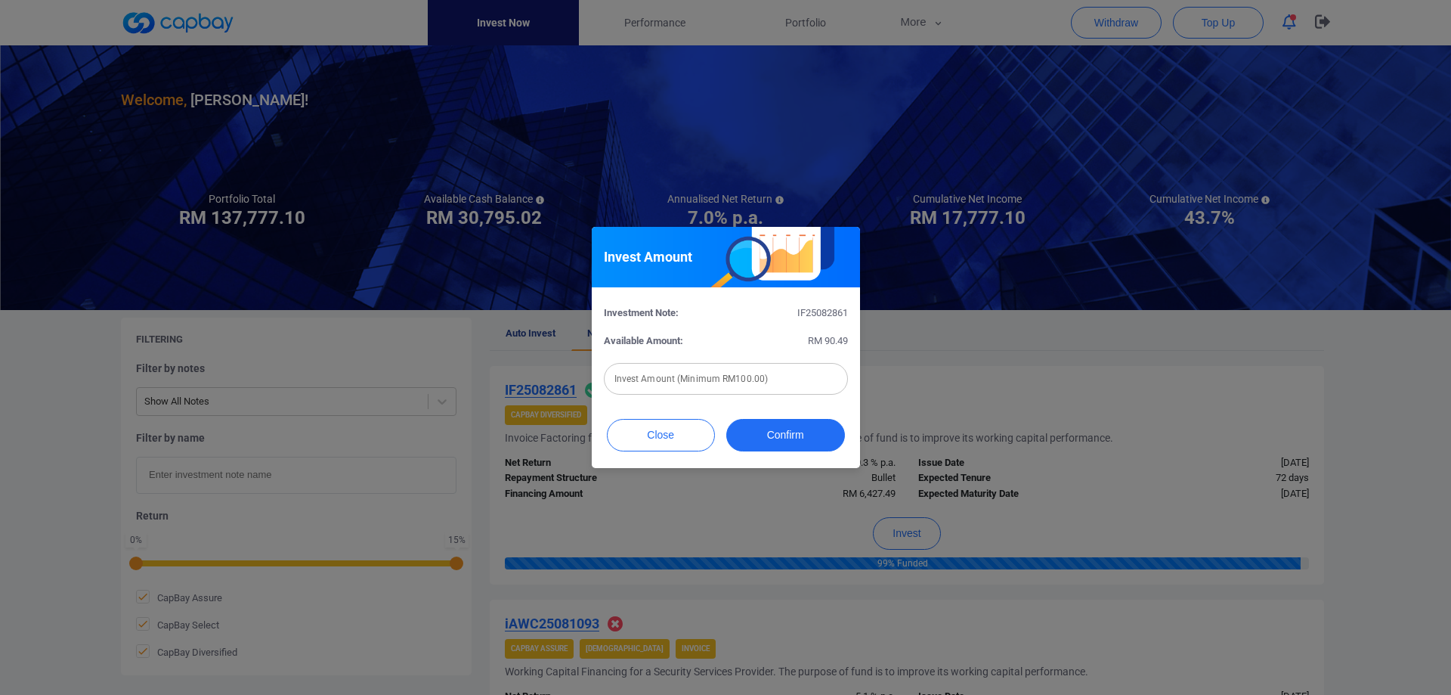
click at [754, 376] on input "text" at bounding box center [726, 379] width 244 height 32
type input "RM 100"
click at [773, 448] on button "Confirm" at bounding box center [785, 435] width 119 height 33
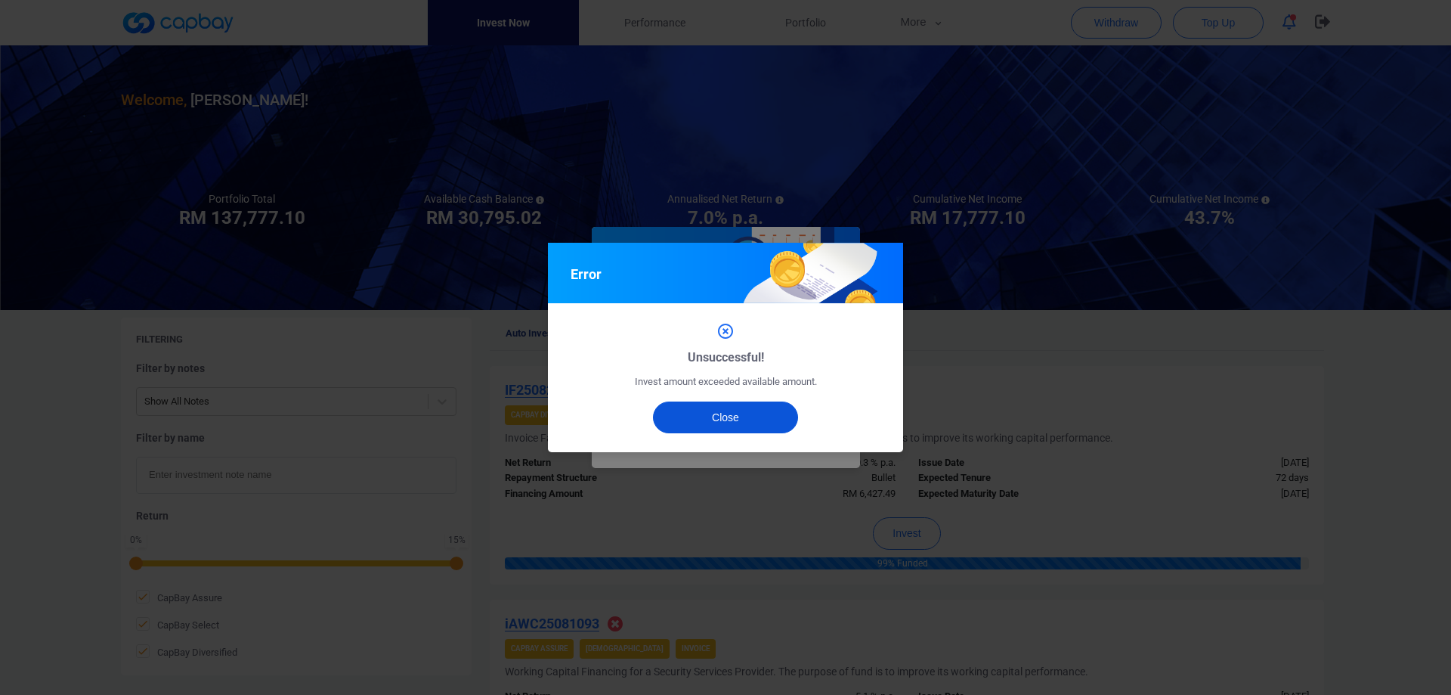
click at [741, 420] on button "Close" at bounding box center [726, 417] width 146 height 32
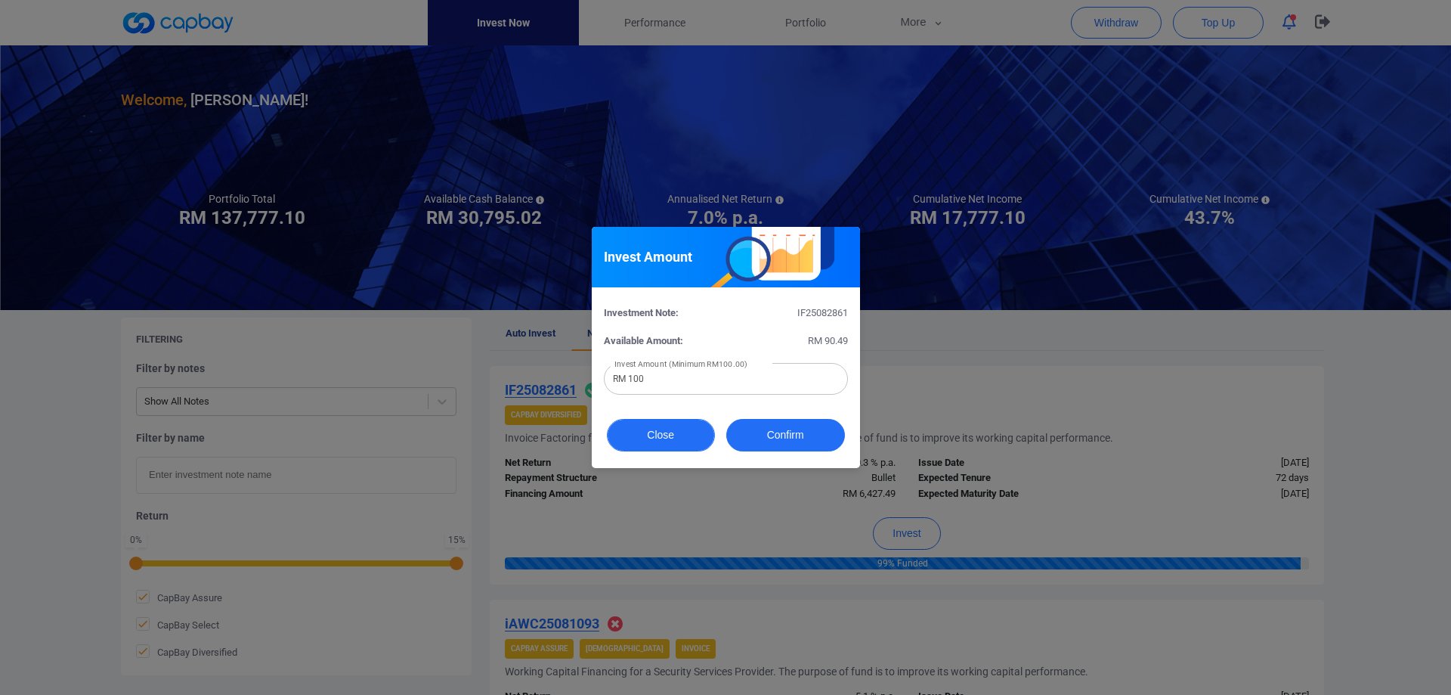
click at [675, 445] on button "Close" at bounding box center [661, 435] width 108 height 33
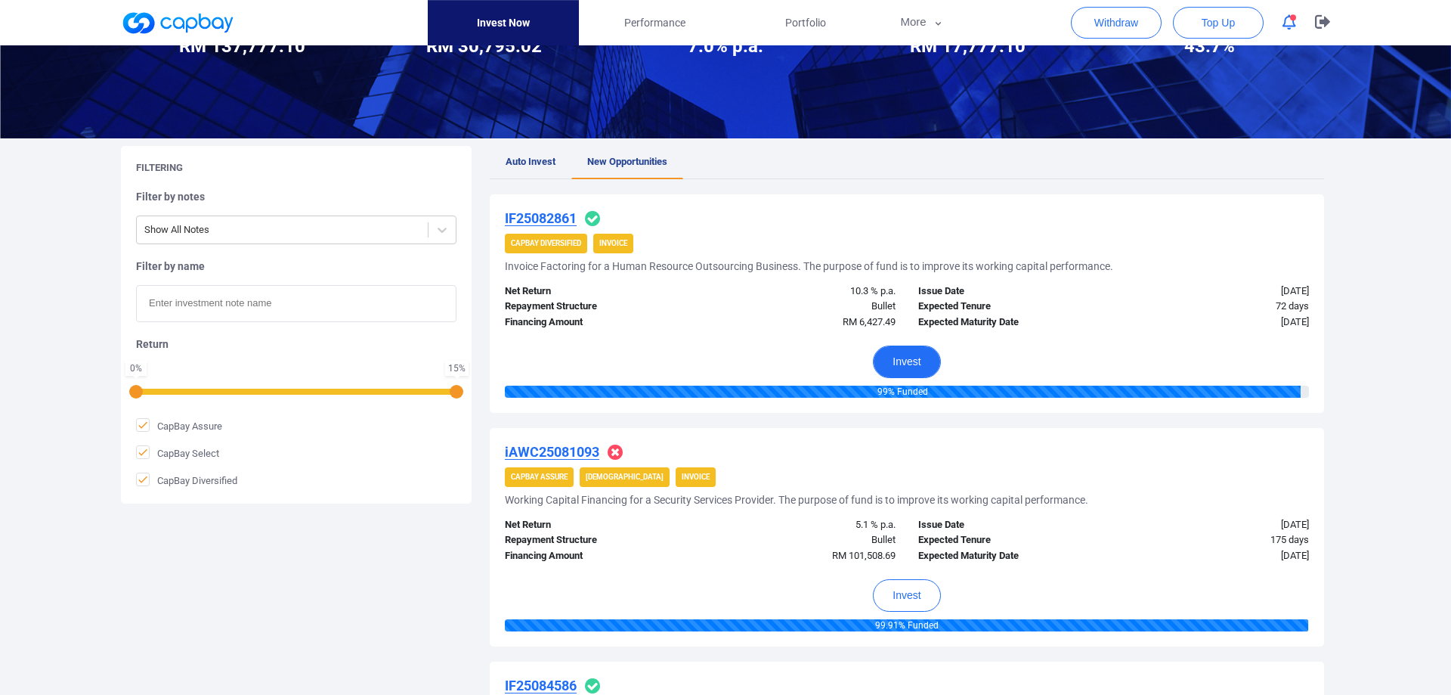
scroll to position [231, 0]
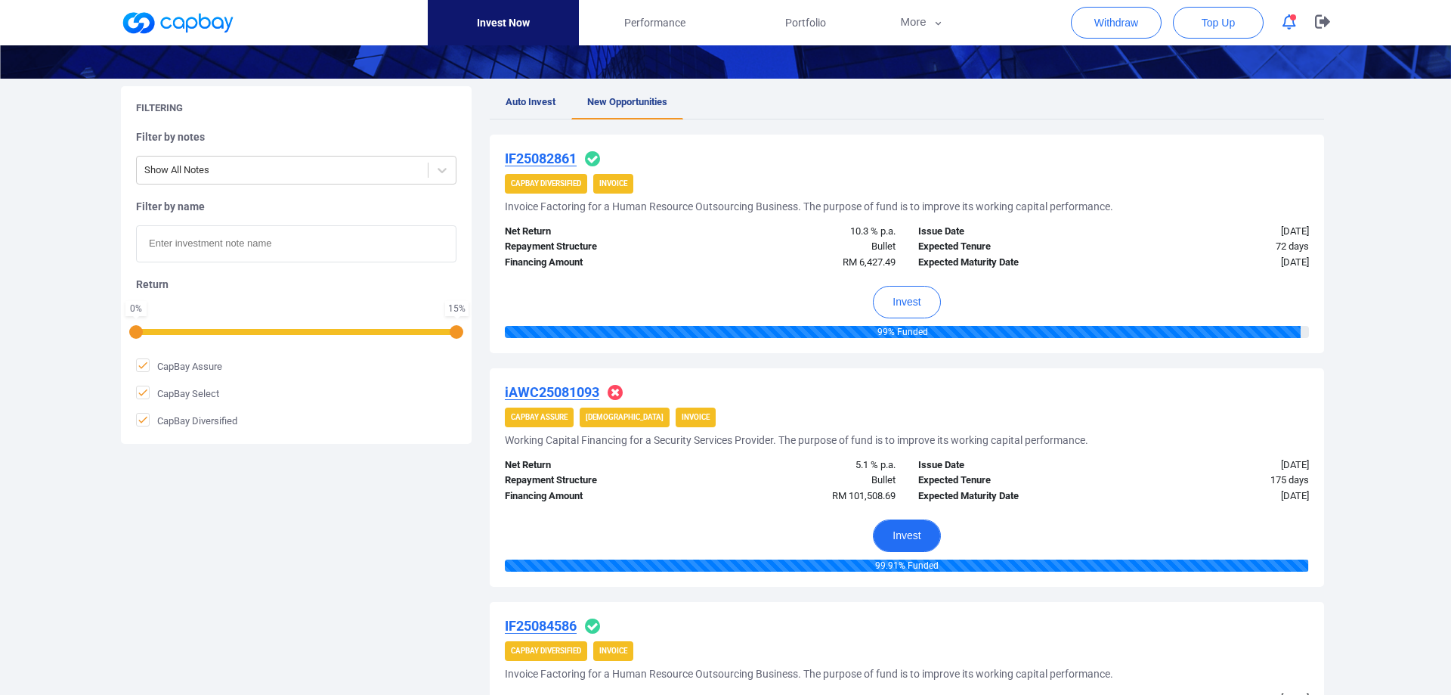
click at [900, 538] on button "Invest" at bounding box center [906, 535] width 67 height 33
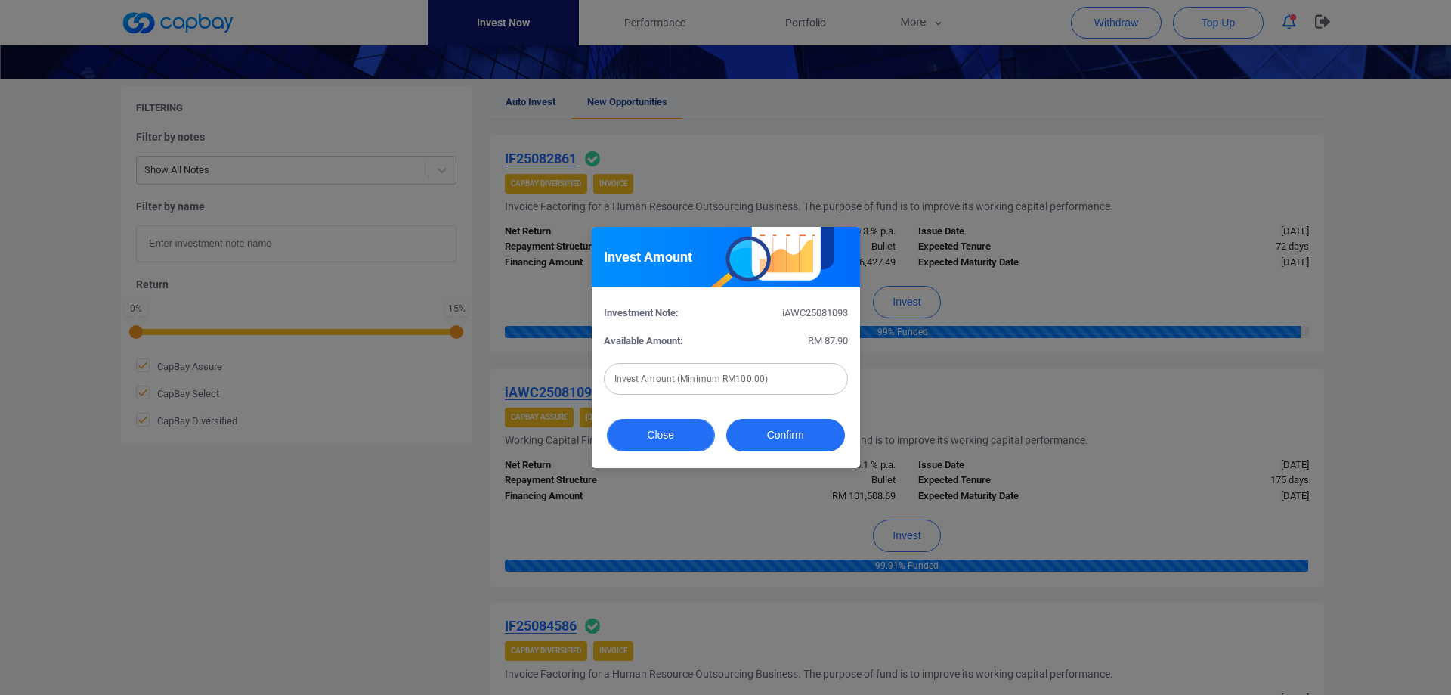
click at [705, 438] on button "Close" at bounding box center [661, 435] width 108 height 33
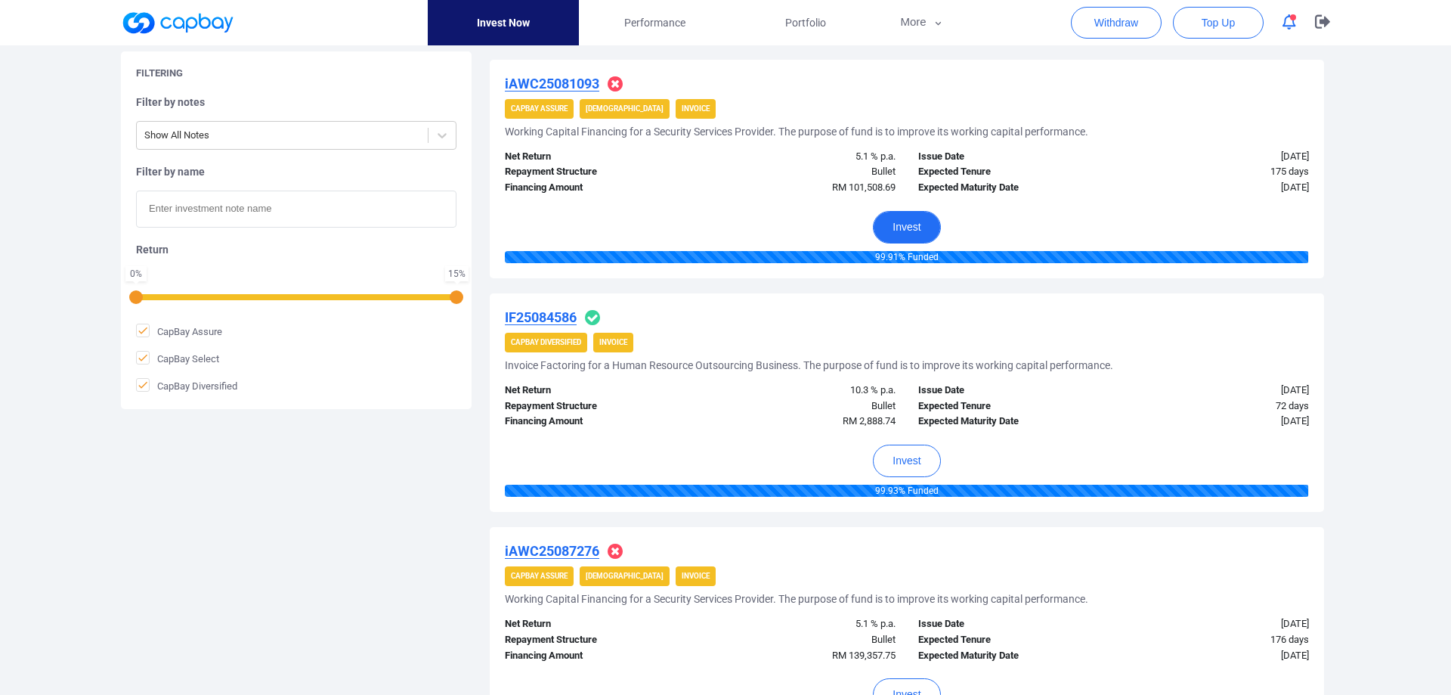
scroll to position [617, 0]
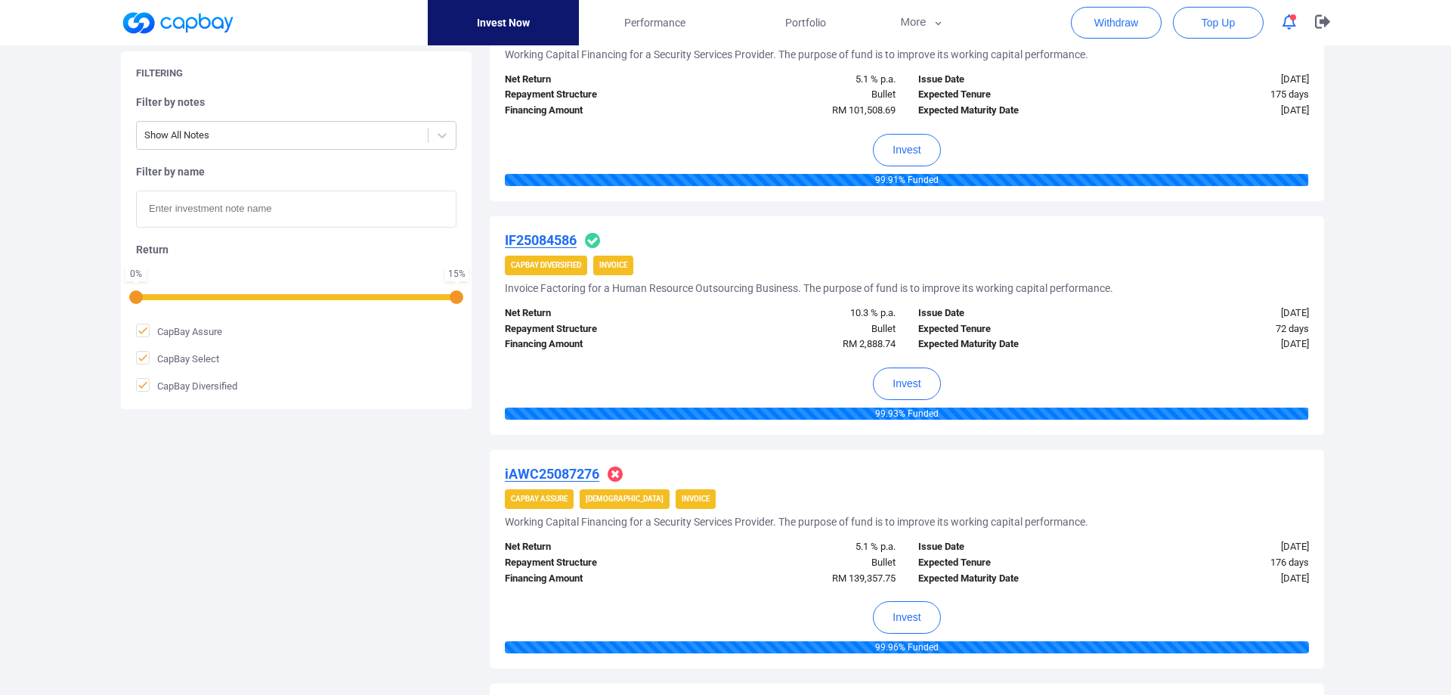
click at [920, 404] on div "Invest" at bounding box center [907, 379] width 804 height 55
click at [910, 395] on button "Invest" at bounding box center [906, 383] width 67 height 33
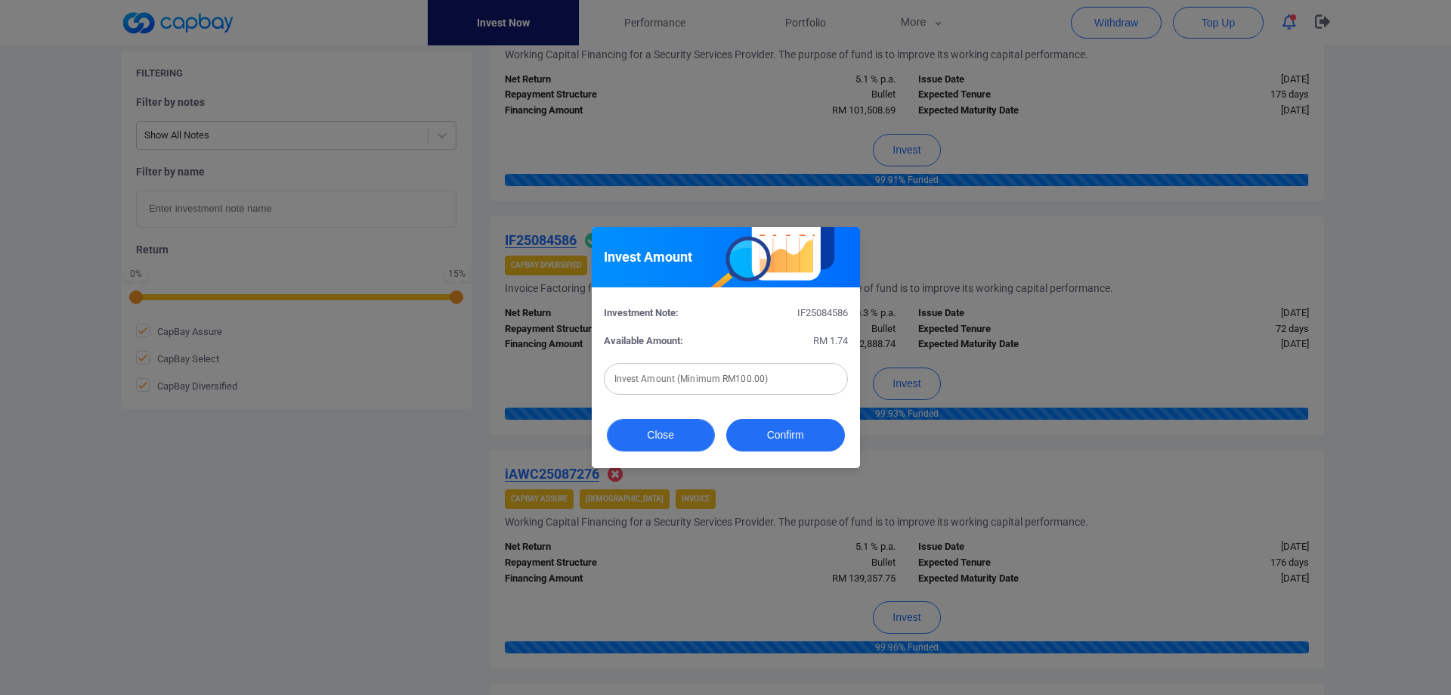
click at [683, 420] on button "Close" at bounding box center [661, 435] width 108 height 33
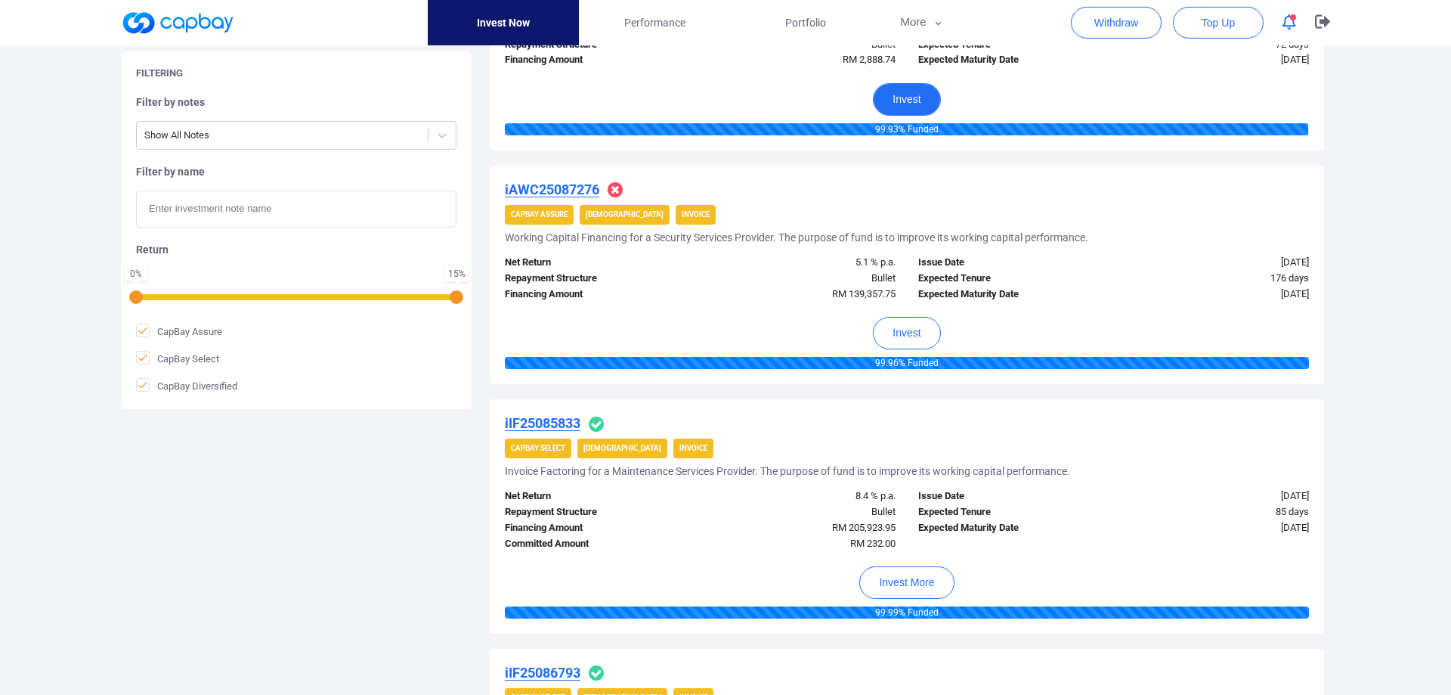
scroll to position [925, 0]
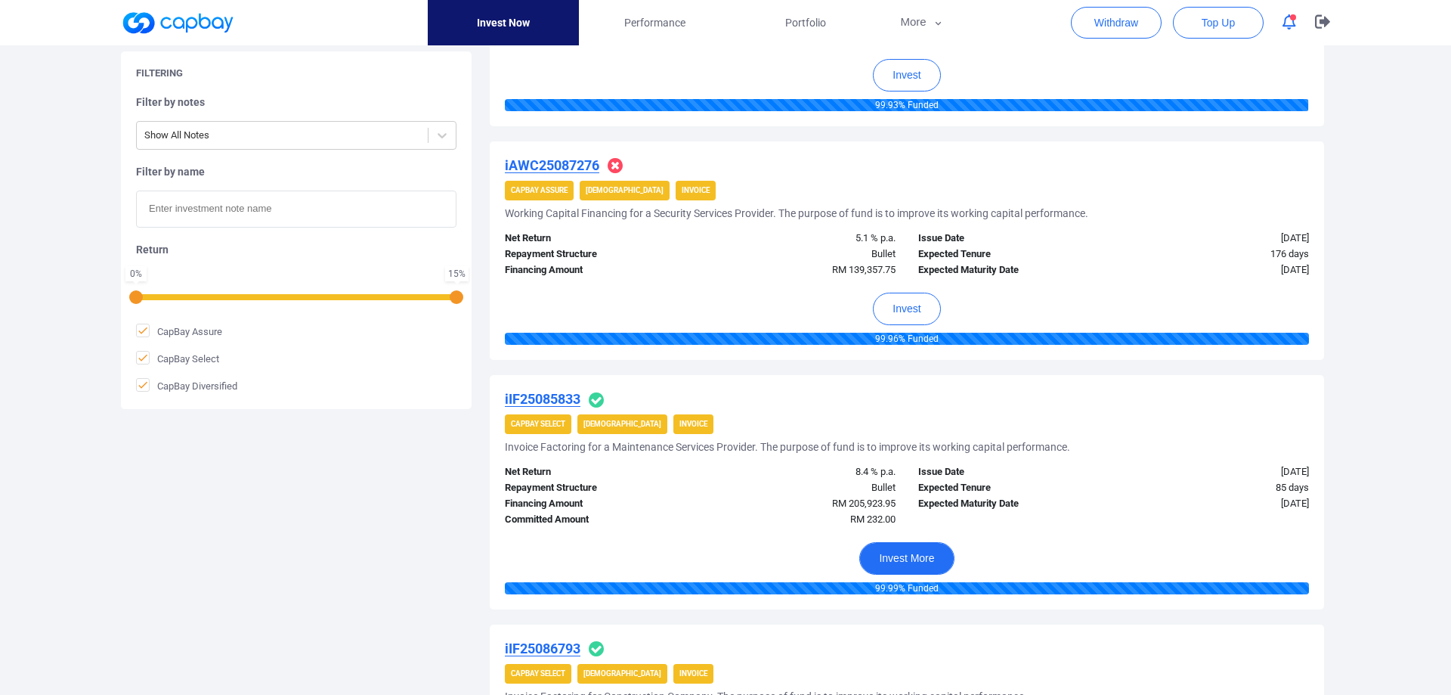
click at [915, 550] on button "Invest More" at bounding box center [907, 558] width 94 height 33
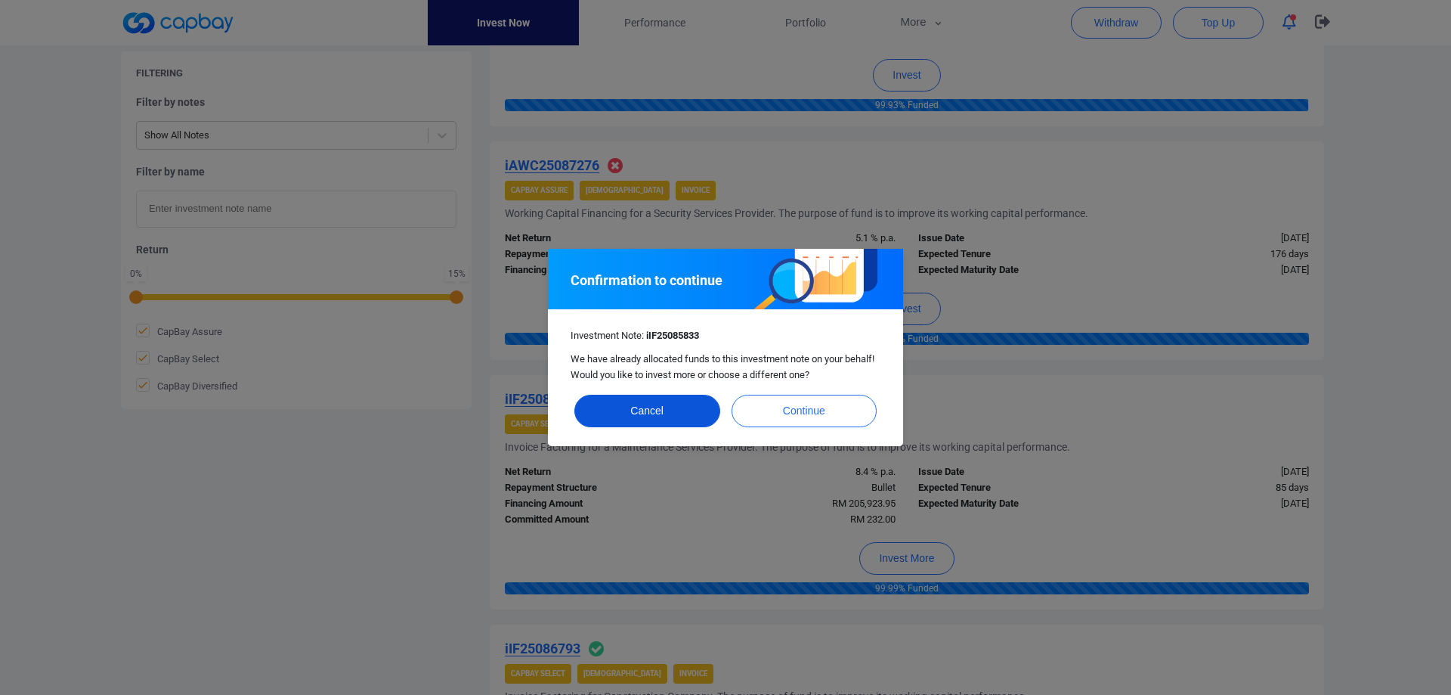
click at [680, 414] on button "Cancel" at bounding box center [648, 411] width 146 height 33
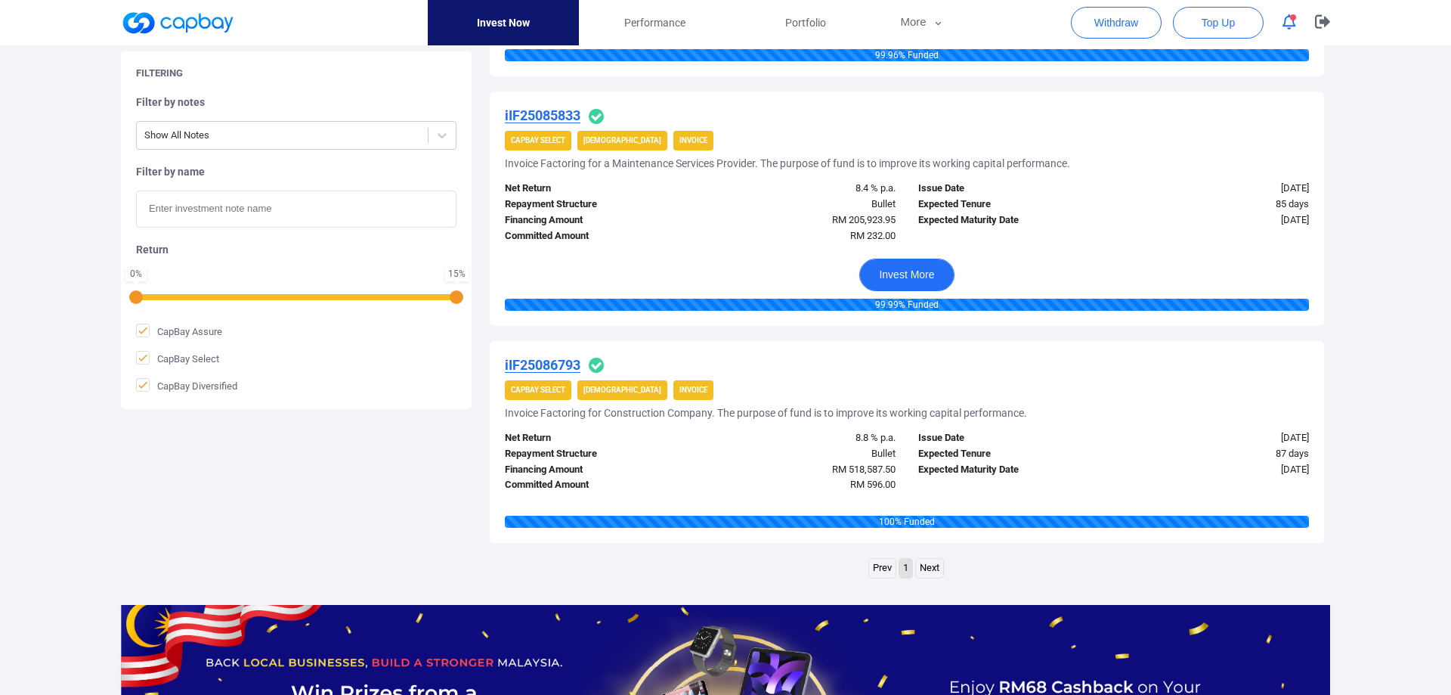
scroll to position [1234, 0]
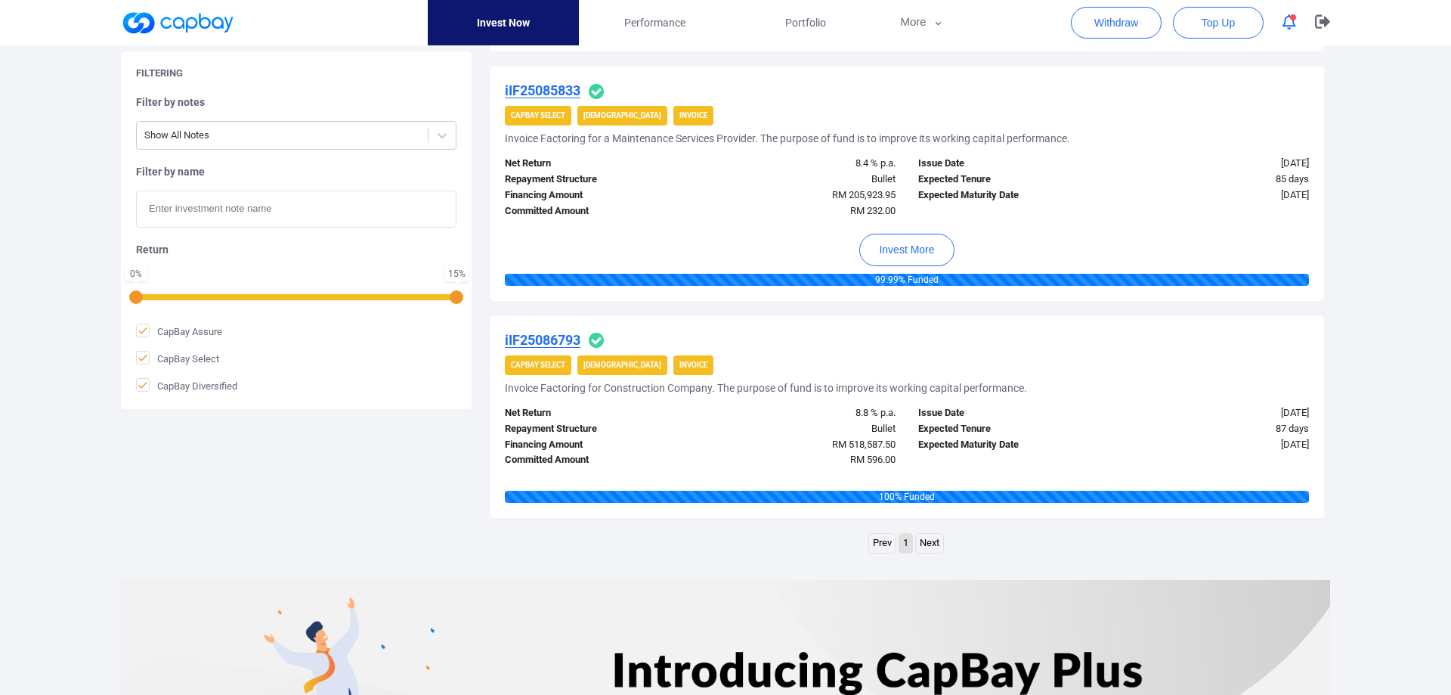
click at [552, 336] on u "iIF25086793" at bounding box center [543, 340] width 76 height 16
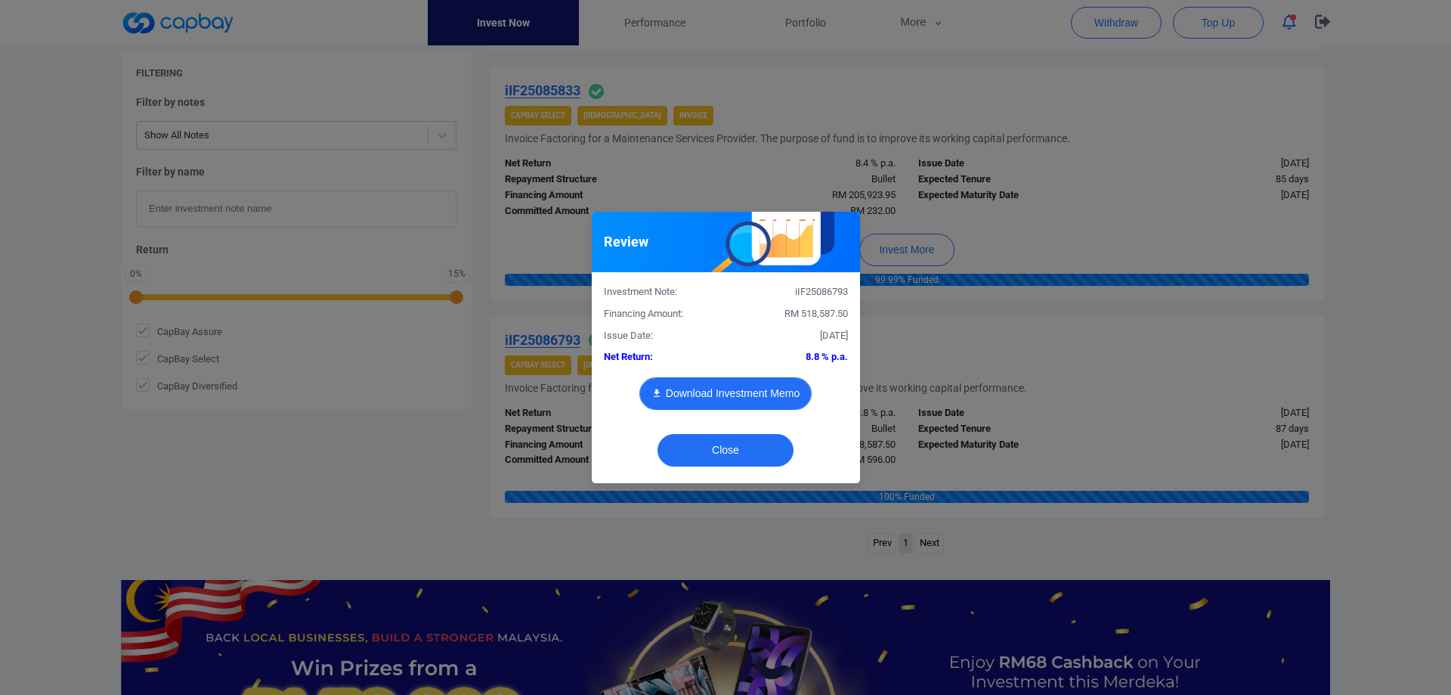
click at [717, 389] on button "Download Investment Memo" at bounding box center [726, 393] width 172 height 33
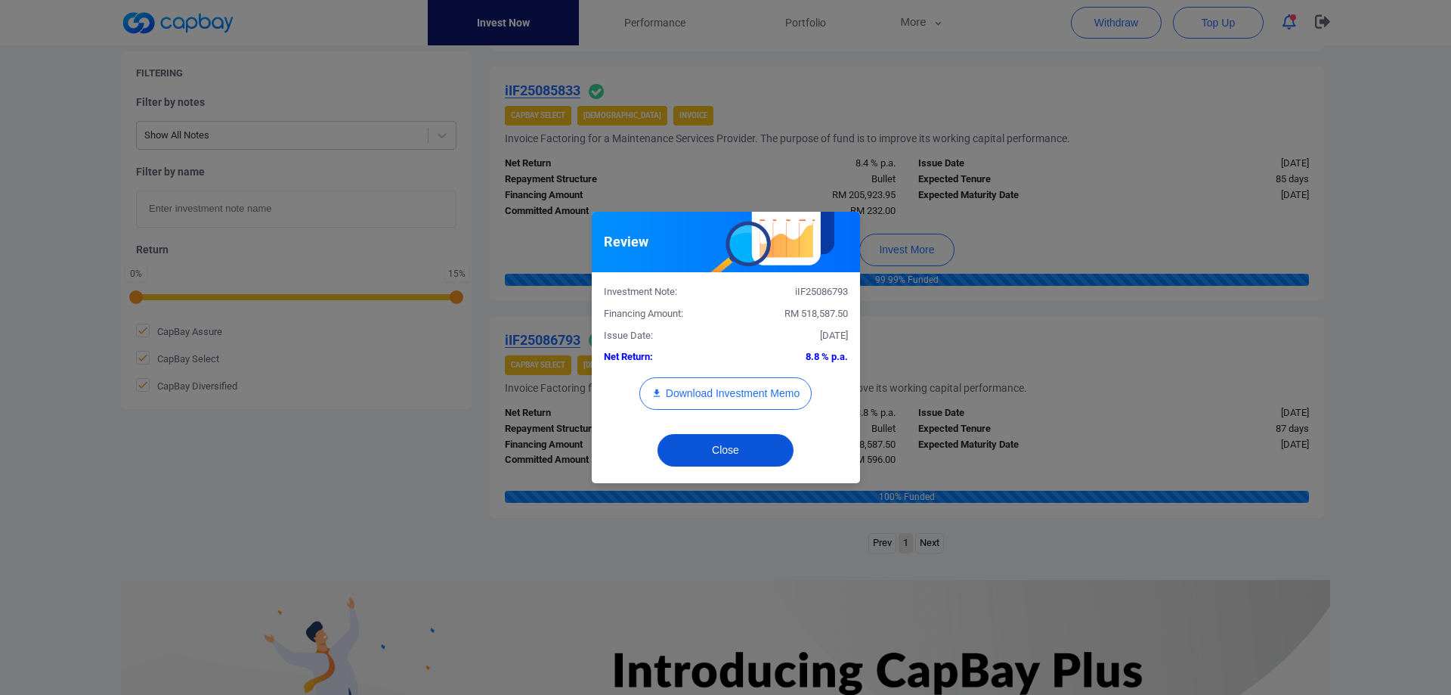
click at [708, 459] on button "Close" at bounding box center [726, 450] width 136 height 33
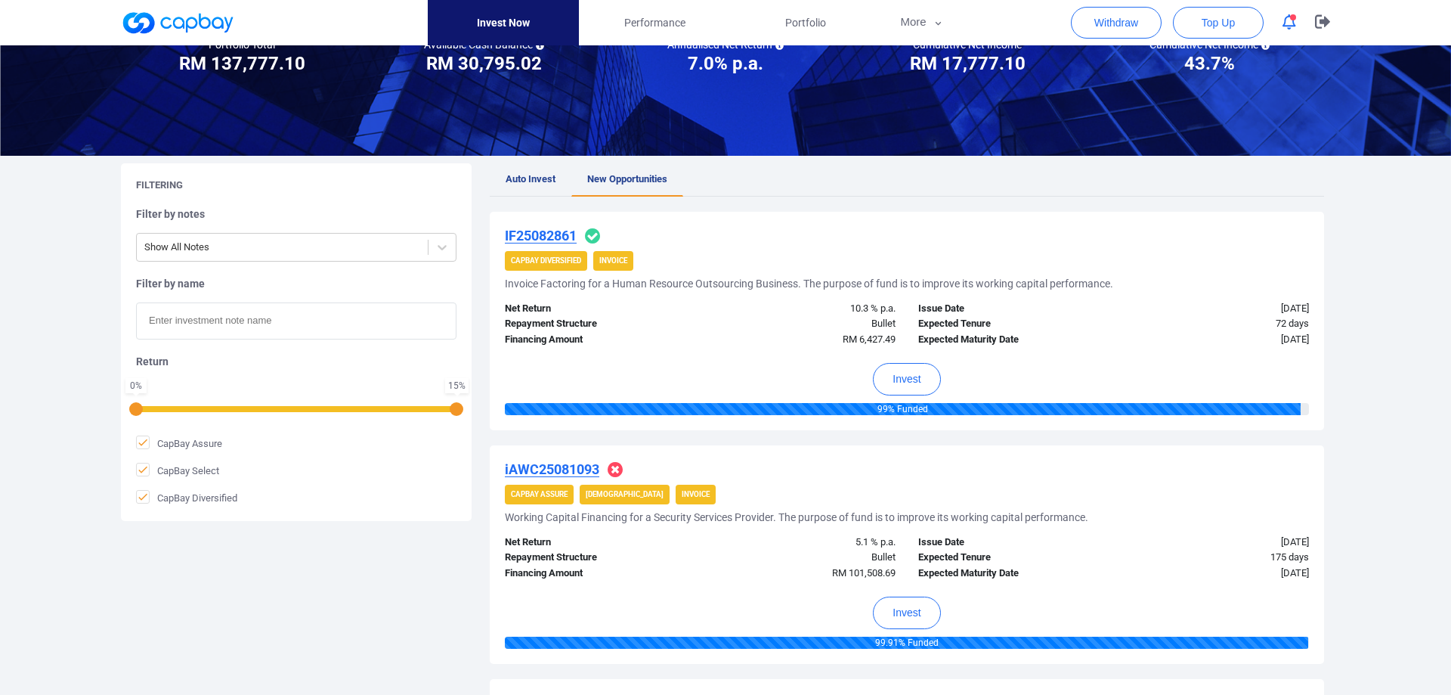
scroll to position [0, 0]
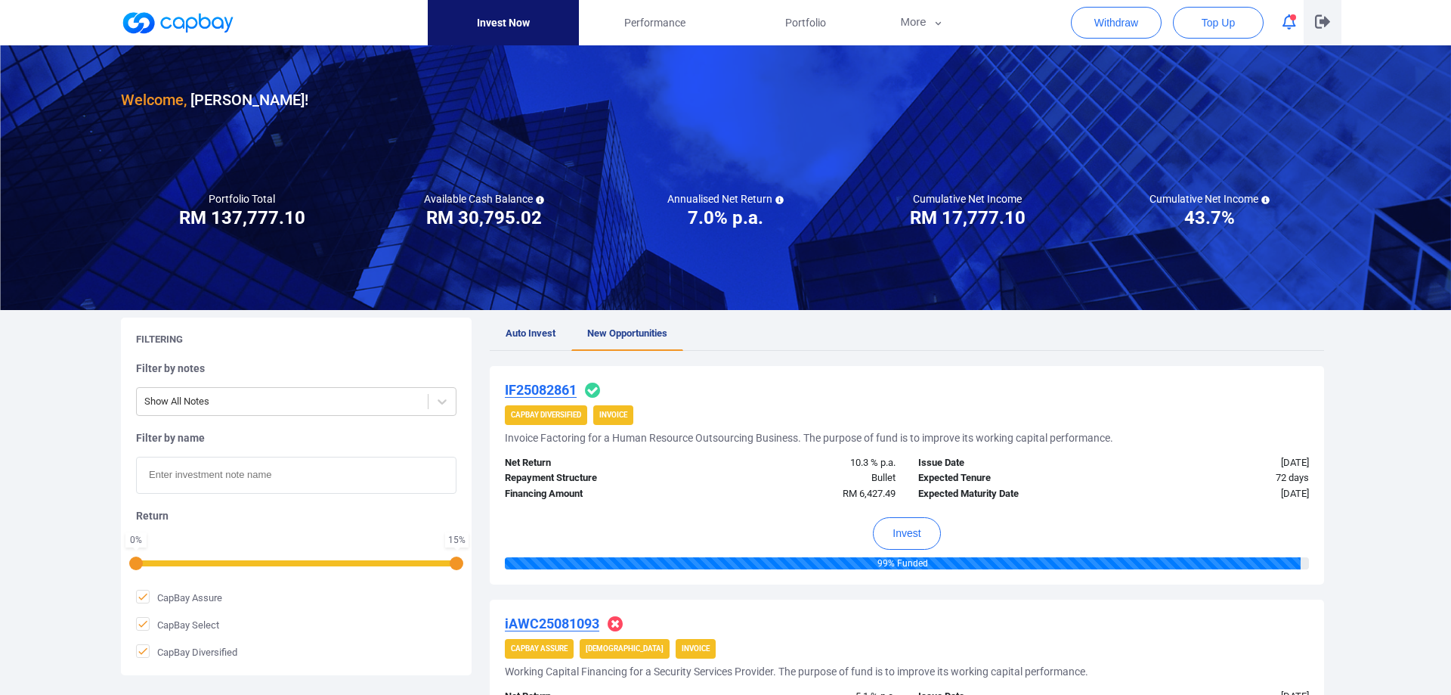
click at [1321, 12] on button "button" at bounding box center [1323, 22] width 38 height 45
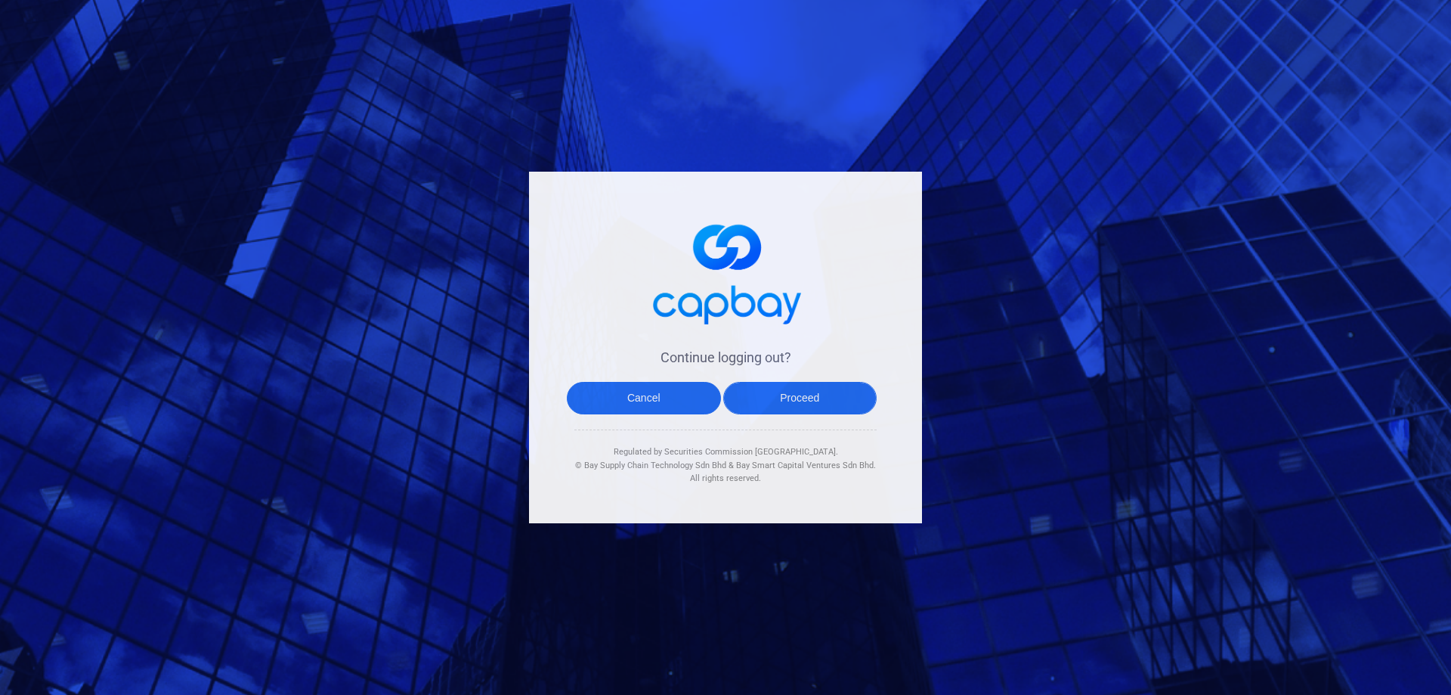
click at [785, 388] on button "Proceed" at bounding box center [800, 398] width 154 height 33
